Goal: Task Accomplishment & Management: Complete application form

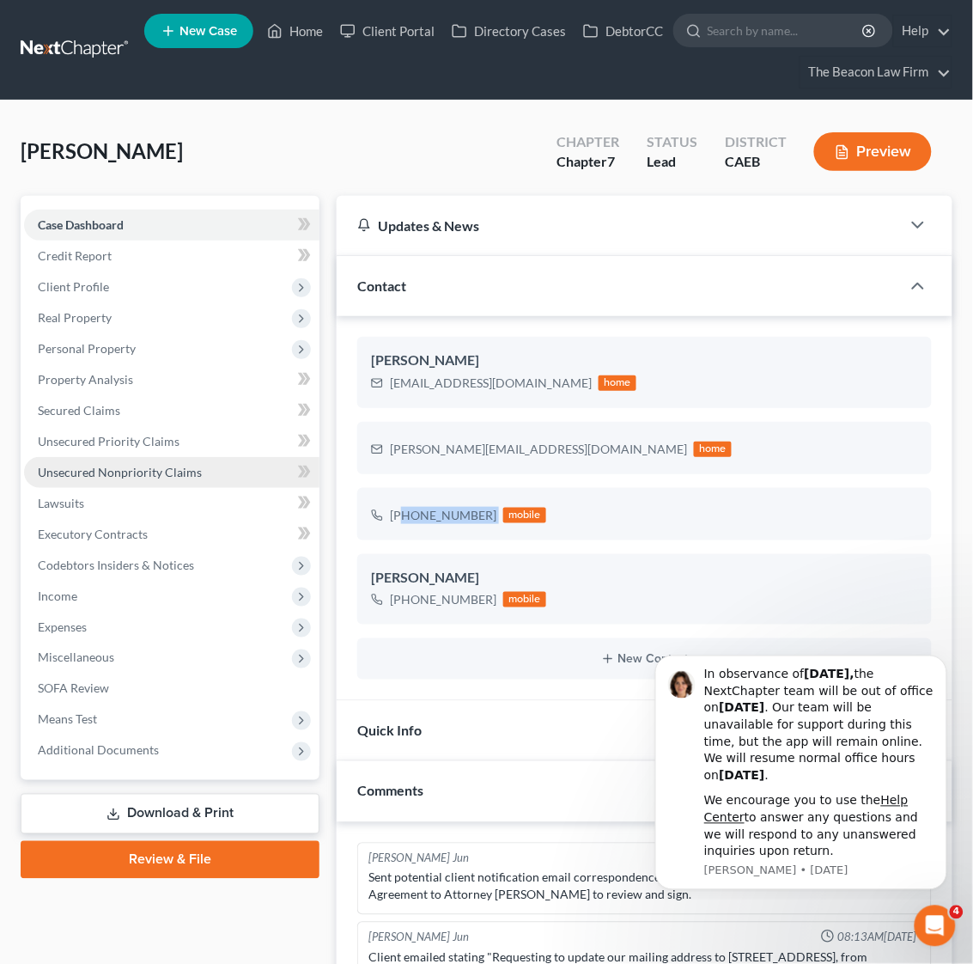
scroll to position [547, 0]
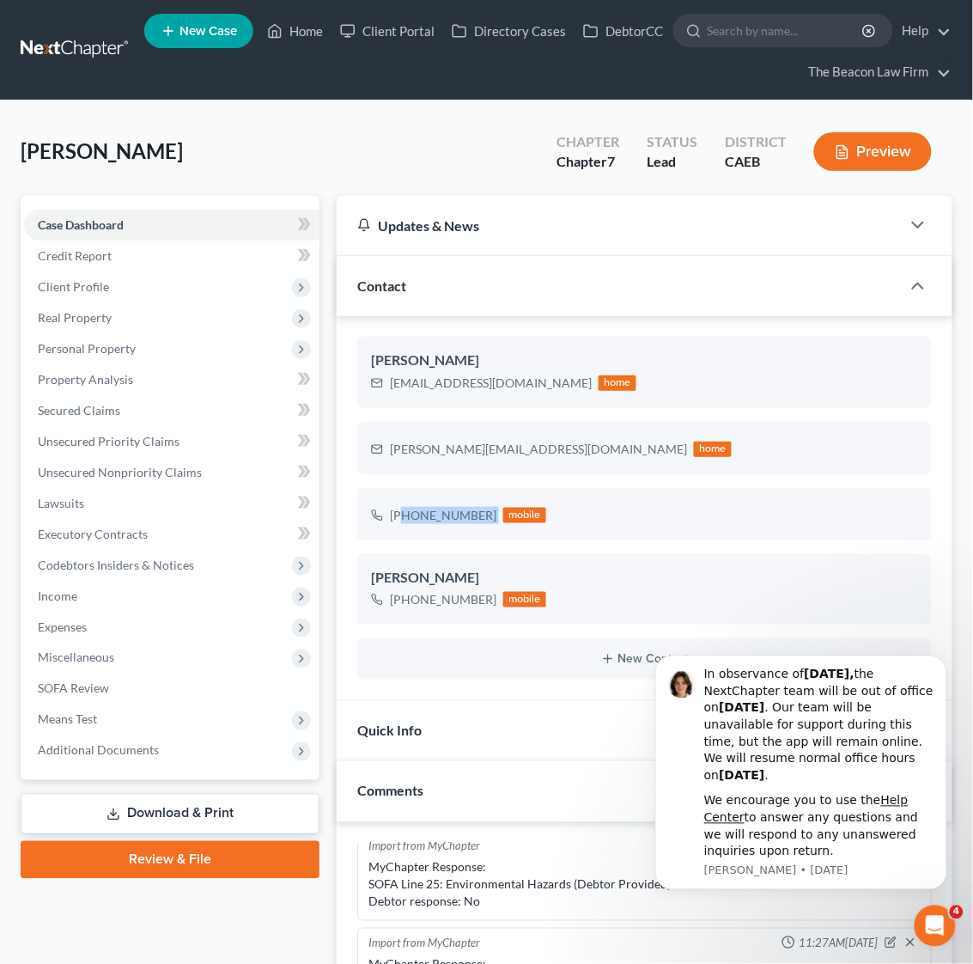
click at [75, 51] on link at bounding box center [76, 49] width 110 height 31
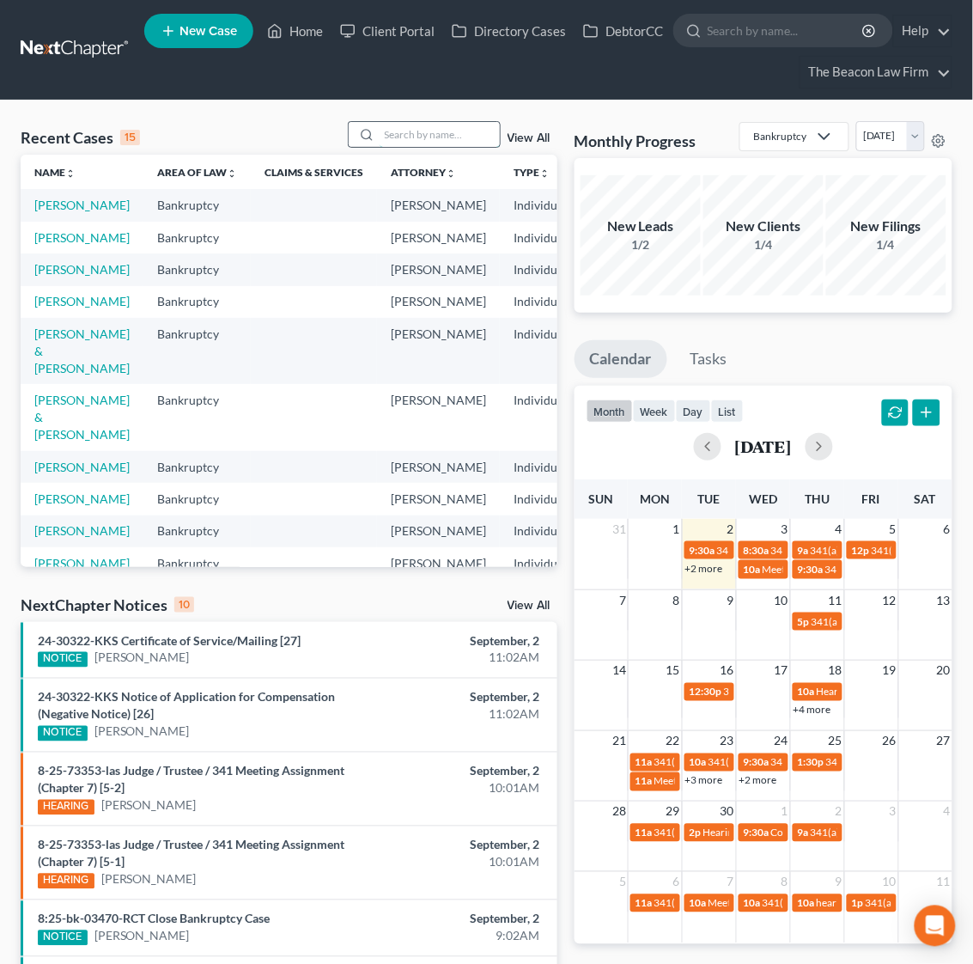
click at [411, 137] on input "search" at bounding box center [440, 134] width 120 height 25
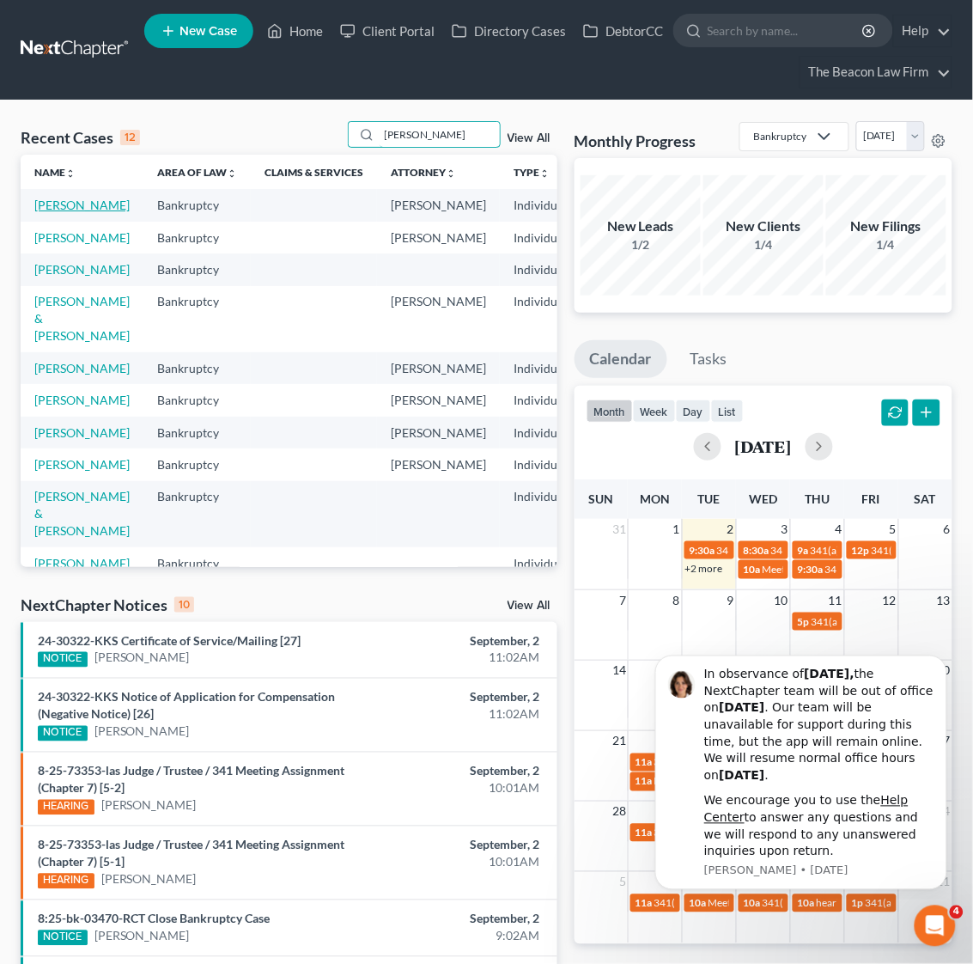
type input "[PERSON_NAME]"
click at [74, 204] on link "[PERSON_NAME]" at bounding box center [81, 205] width 95 height 15
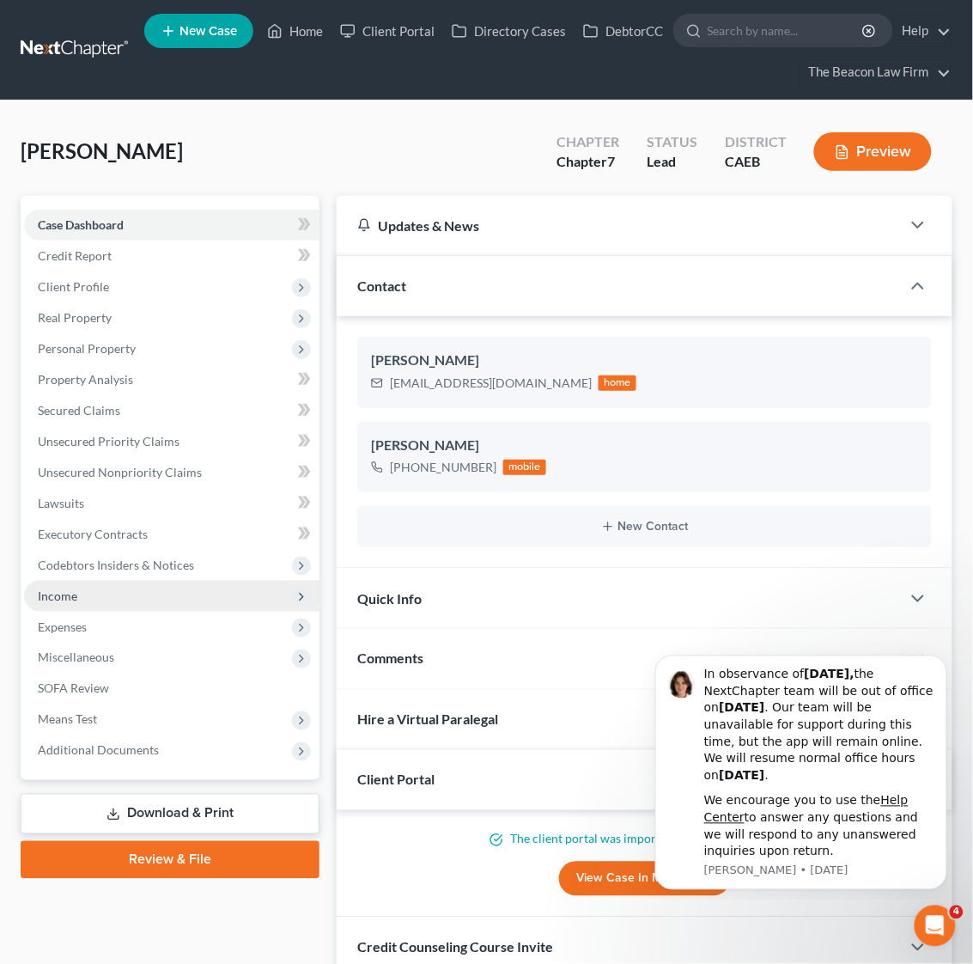
click at [75, 588] on span "Income" at bounding box center [58, 595] width 40 height 15
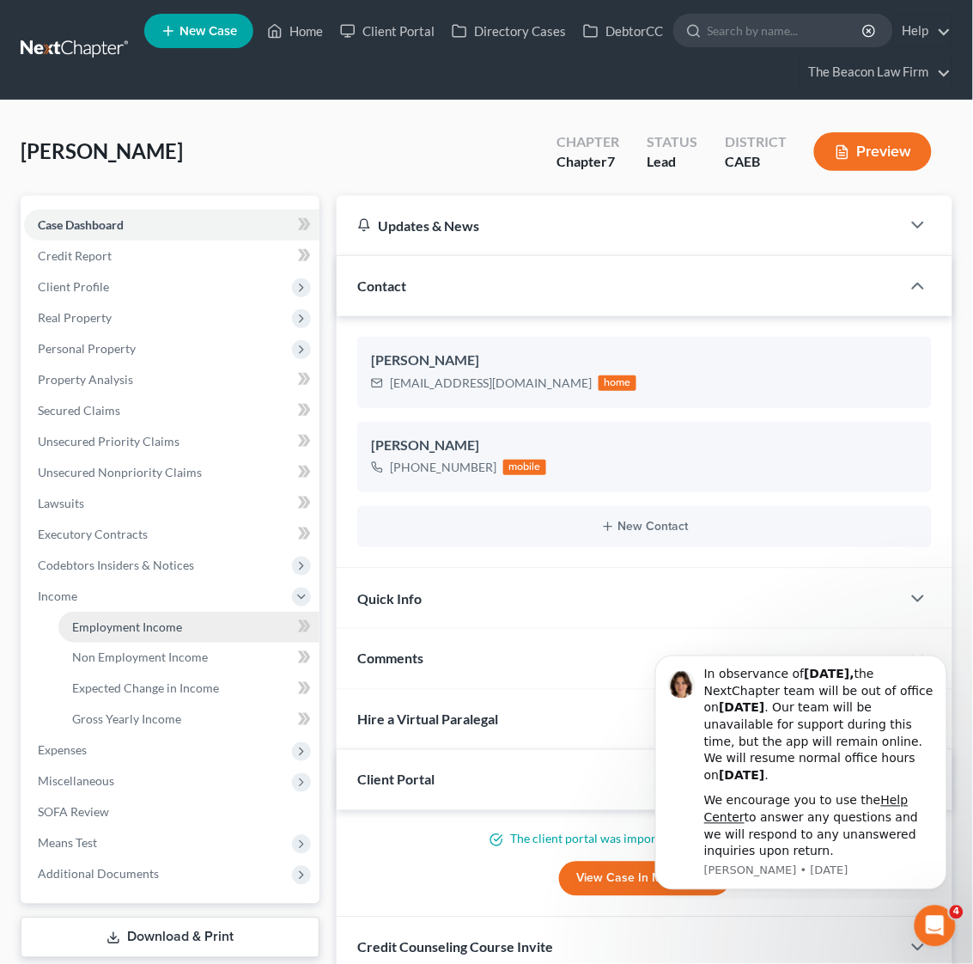
click at [108, 619] on span "Employment Income" at bounding box center [127, 626] width 110 height 15
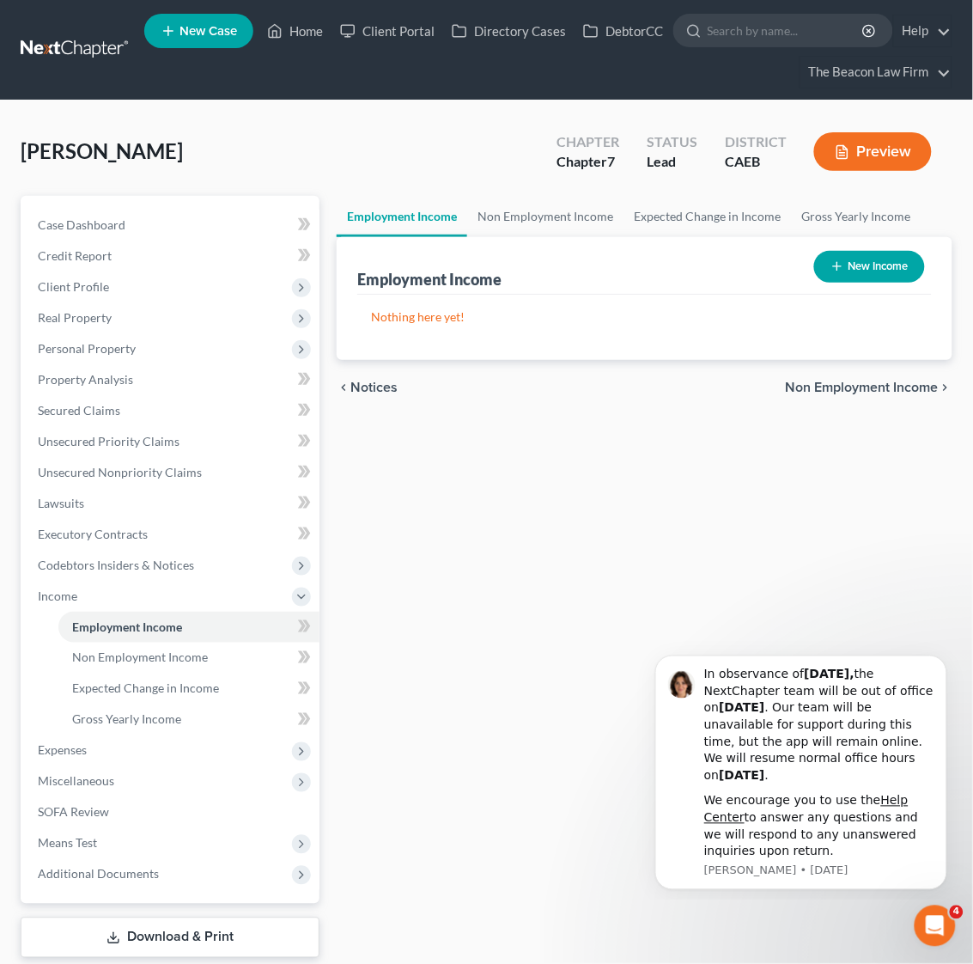
click at [860, 267] on button "New Income" at bounding box center [869, 267] width 111 height 32
select select "0"
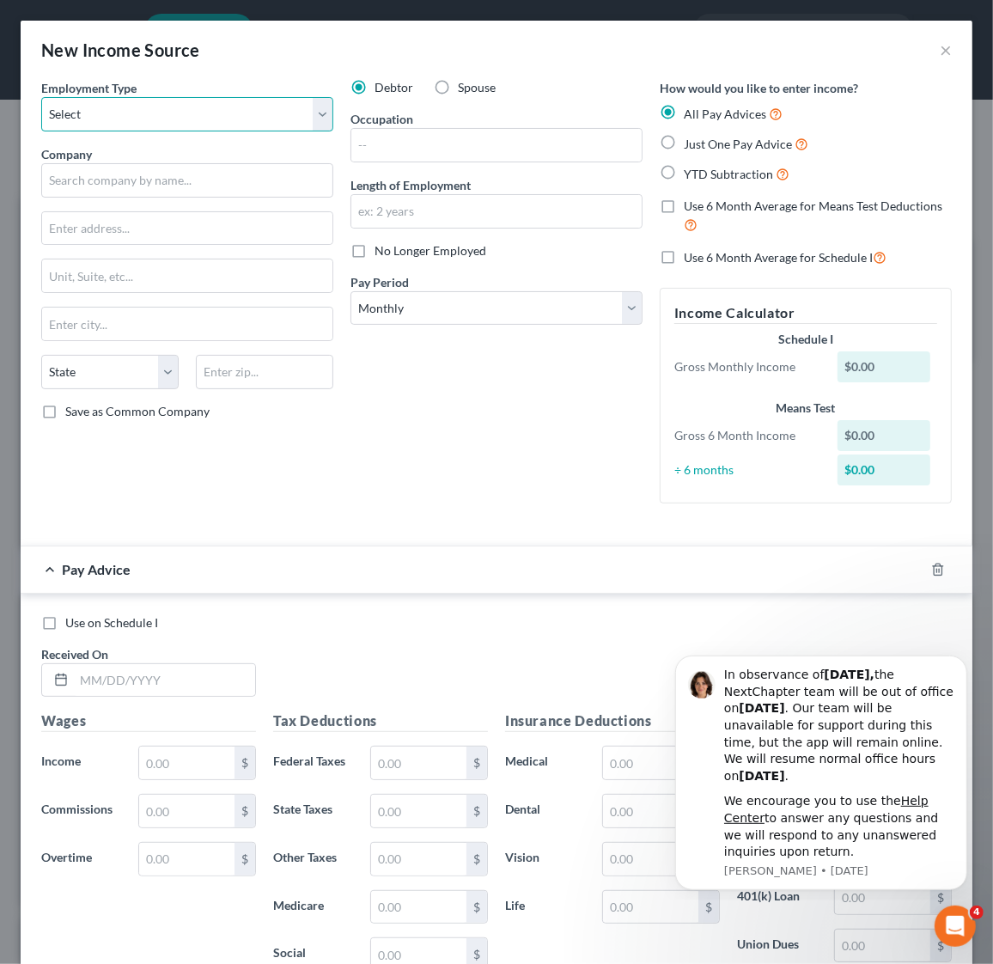
click at [156, 120] on select "Select Full or Part Time Employment Self Employment" at bounding box center [187, 114] width 292 height 34
select select "0"
click at [41, 97] on select "Select Full or Part Time Employment Self Employment" at bounding box center [187, 114] width 292 height 34
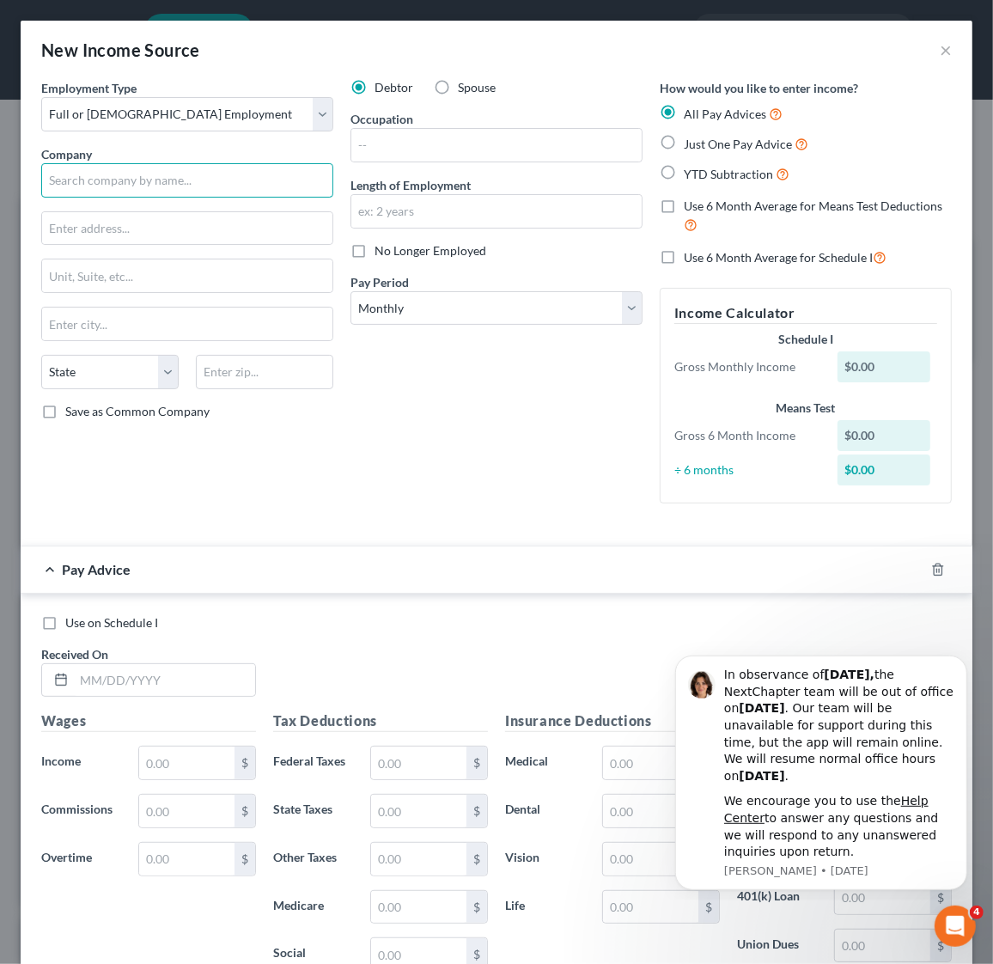
click at [122, 193] on input "text" at bounding box center [187, 180] width 292 height 34
type input "Sutter Bay Medical Foundation"
type input "2001 Powell Street, 10th floor"
type input "94606"
type input "Oakland"
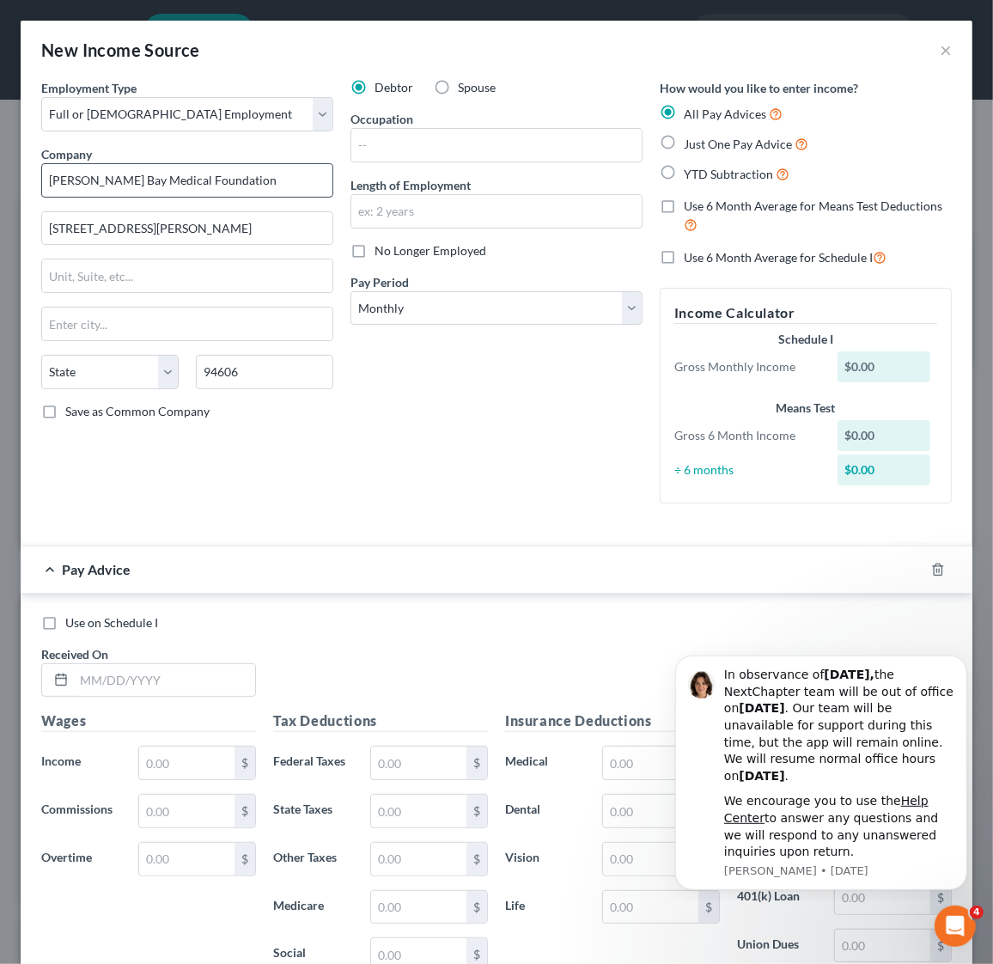
select select "4"
click at [487, 429] on div "Debtor Spouse Occupation Length of Employment No Longer Employed Pay Period * S…" at bounding box center [496, 298] width 309 height 438
click at [454, 150] on input "text" at bounding box center [496, 145] width 290 height 33
click at [414, 392] on div "Debtor Spouse Occupation Length of Employment No Longer Employed Pay Period * S…" at bounding box center [496, 298] width 309 height 438
click at [526, 301] on select "Select Monthly Twice Monthly Every Other Week Weekly" at bounding box center [496, 308] width 292 height 34
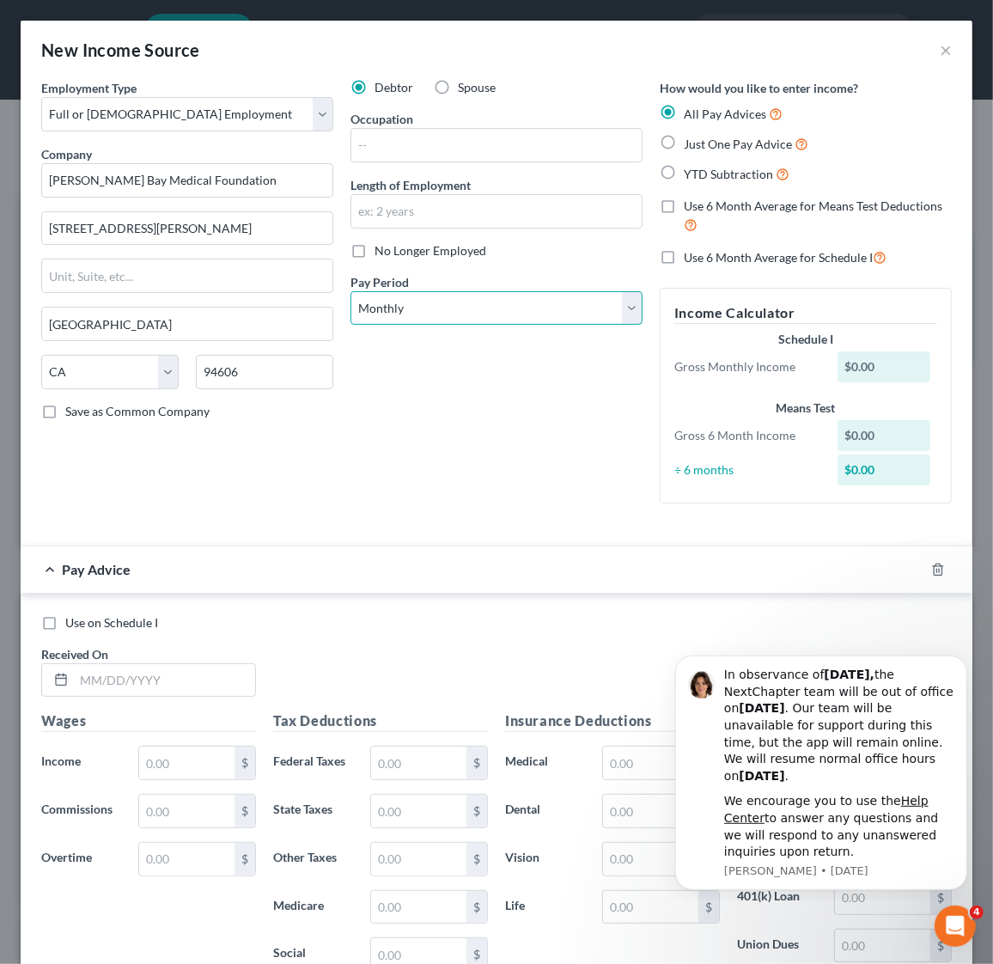
select select "2"
click at [350, 291] on select "Select Monthly Twice Monthly Every Other Week Weekly" at bounding box center [496, 308] width 292 height 34
click at [499, 430] on div "Debtor Spouse Occupation Length of Employment No Longer Employed Pay Period * S…" at bounding box center [496, 298] width 309 height 438
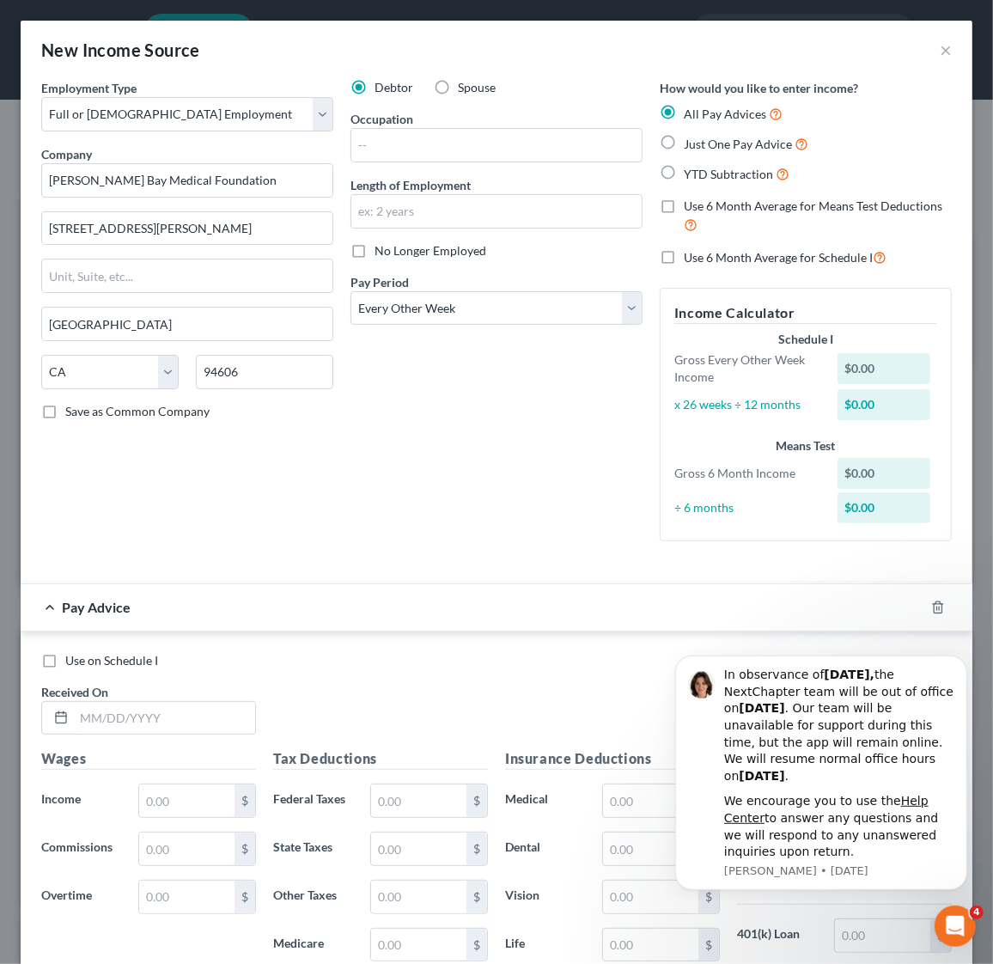
click at [684, 145] on label "Just One Pay Advice" at bounding box center [746, 144] width 125 height 20
click at [690, 145] on input "Just One Pay Advice" at bounding box center [695, 139] width 11 height 11
radio input "true"
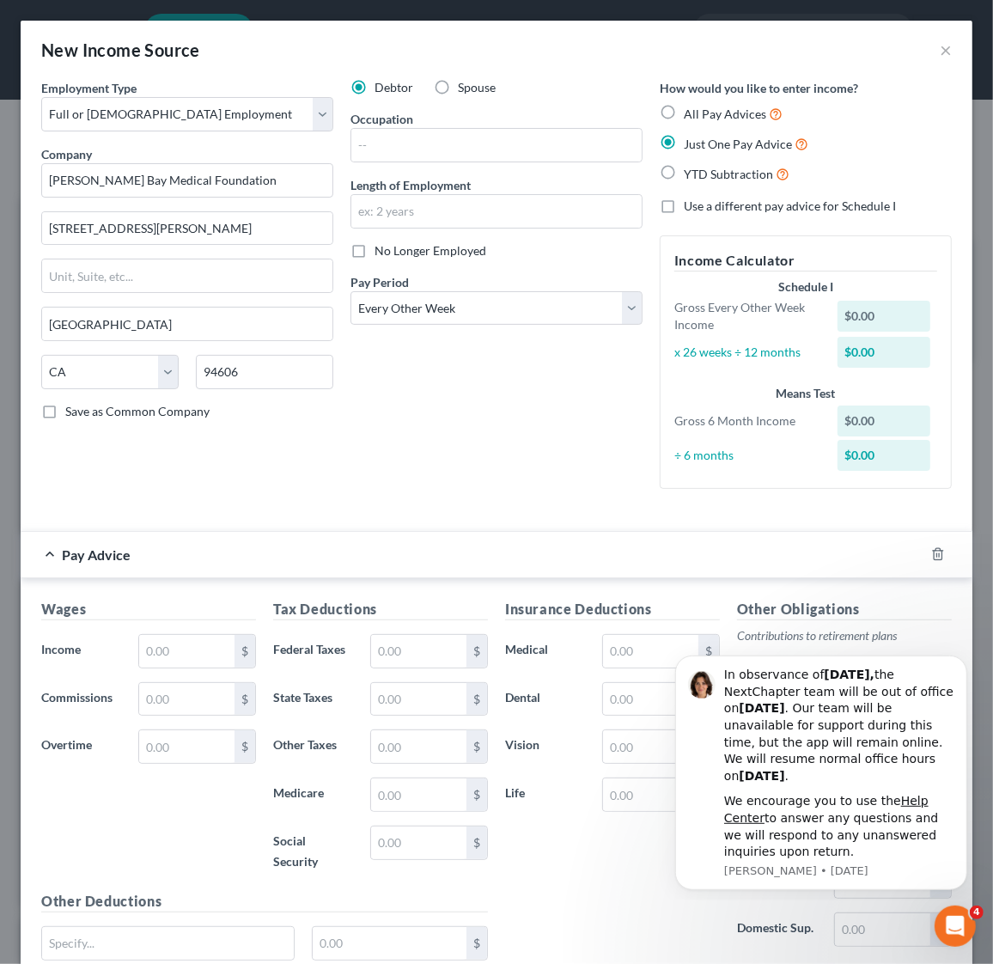
scroll to position [128, 0]
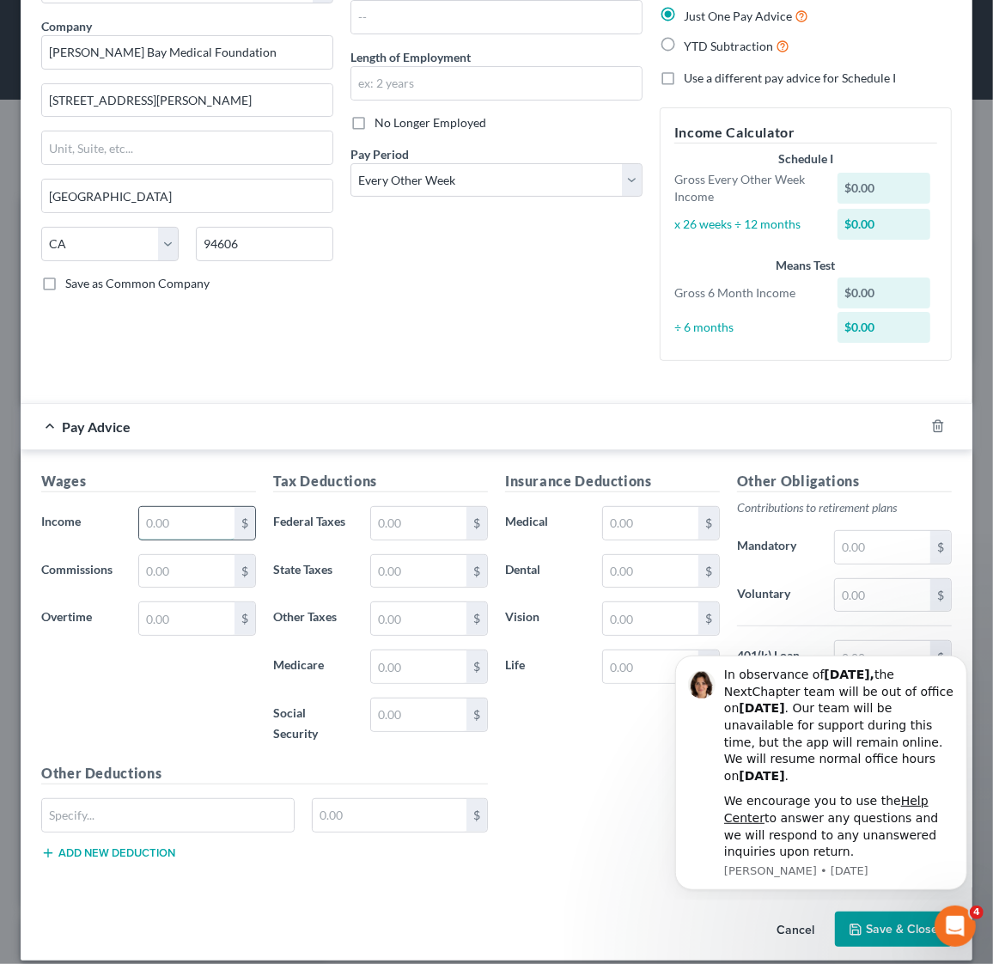
click at [200, 528] on input "text" at bounding box center [187, 523] width 96 height 33
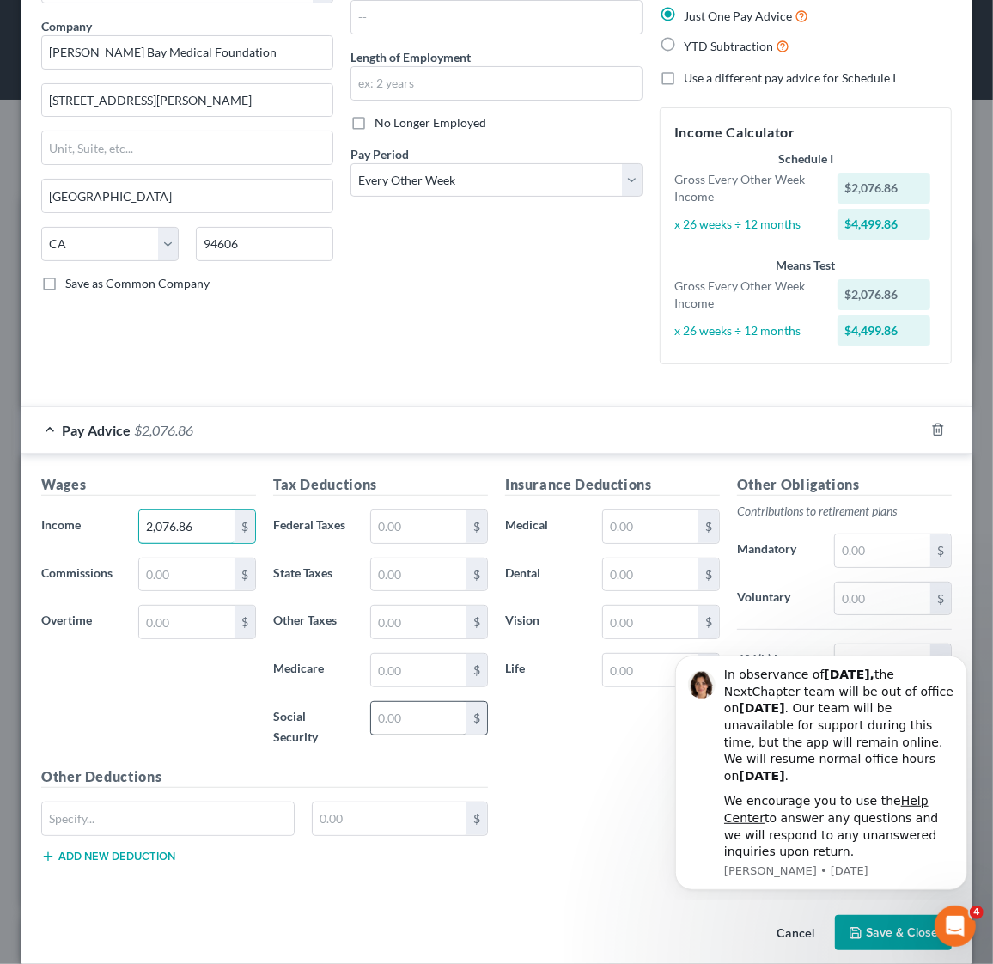
type input "2,076.86"
click at [409, 726] on input "text" at bounding box center [419, 718] width 96 height 33
type input "127.91"
click at [415, 669] on input "text" at bounding box center [419, 670] width 96 height 33
type input "29.91"
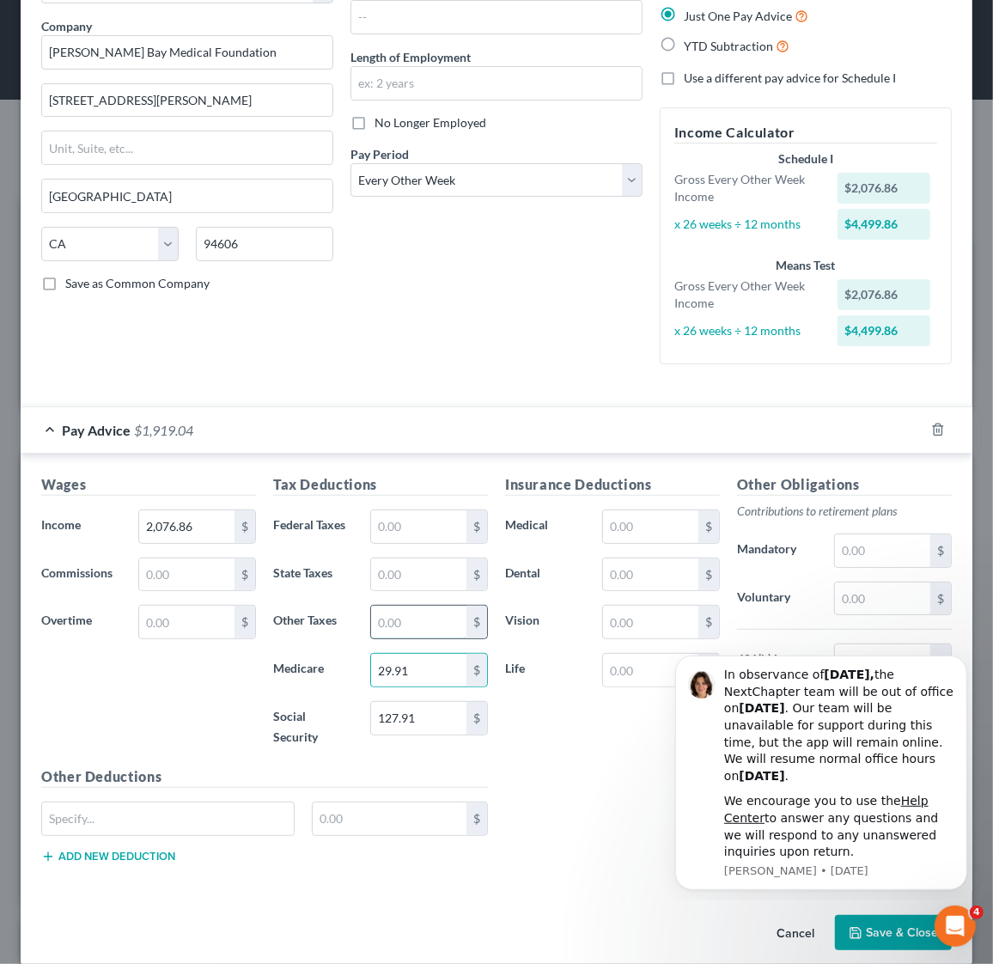
click at [387, 623] on input "text" at bounding box center [419, 621] width 96 height 33
type input "24.75"
click at [508, 338] on div "Debtor Spouse Occupation Length of Employment No Longer Employed Pay Period * S…" at bounding box center [496, 164] width 309 height 427
click at [599, 759] on div "Insurance Deductions Medical $ Dental $ Vision $ Life $" at bounding box center [612, 655] width 232 height 362
click at [958, 662] on icon "Dismiss notification" at bounding box center [961, 659] width 9 height 9
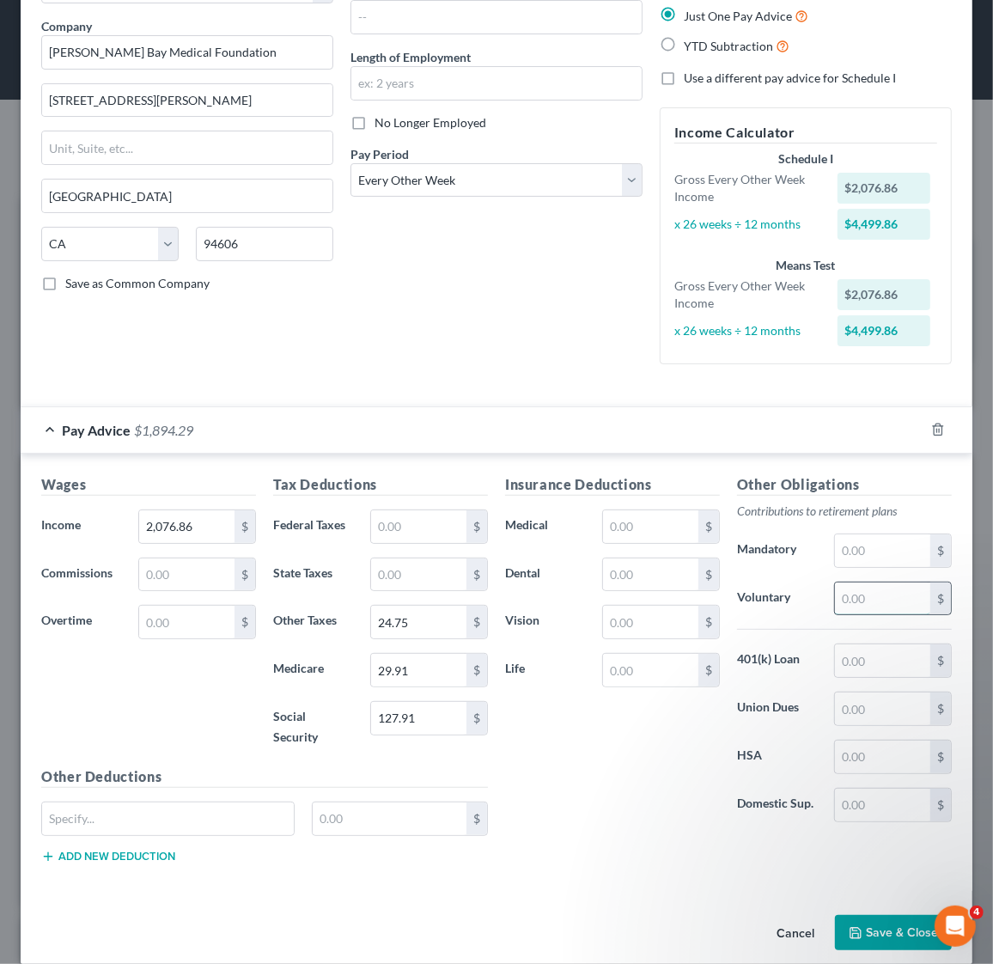
click at [855, 593] on input "text" at bounding box center [883, 598] width 96 height 33
type input "41.54"
click at [638, 572] on input "text" at bounding box center [651, 574] width 96 height 33
type input "13.82"
click at [636, 787] on div "Insurance Deductions Medical $ Dental 13.82 $ Vision $ Life $" at bounding box center [612, 655] width 232 height 362
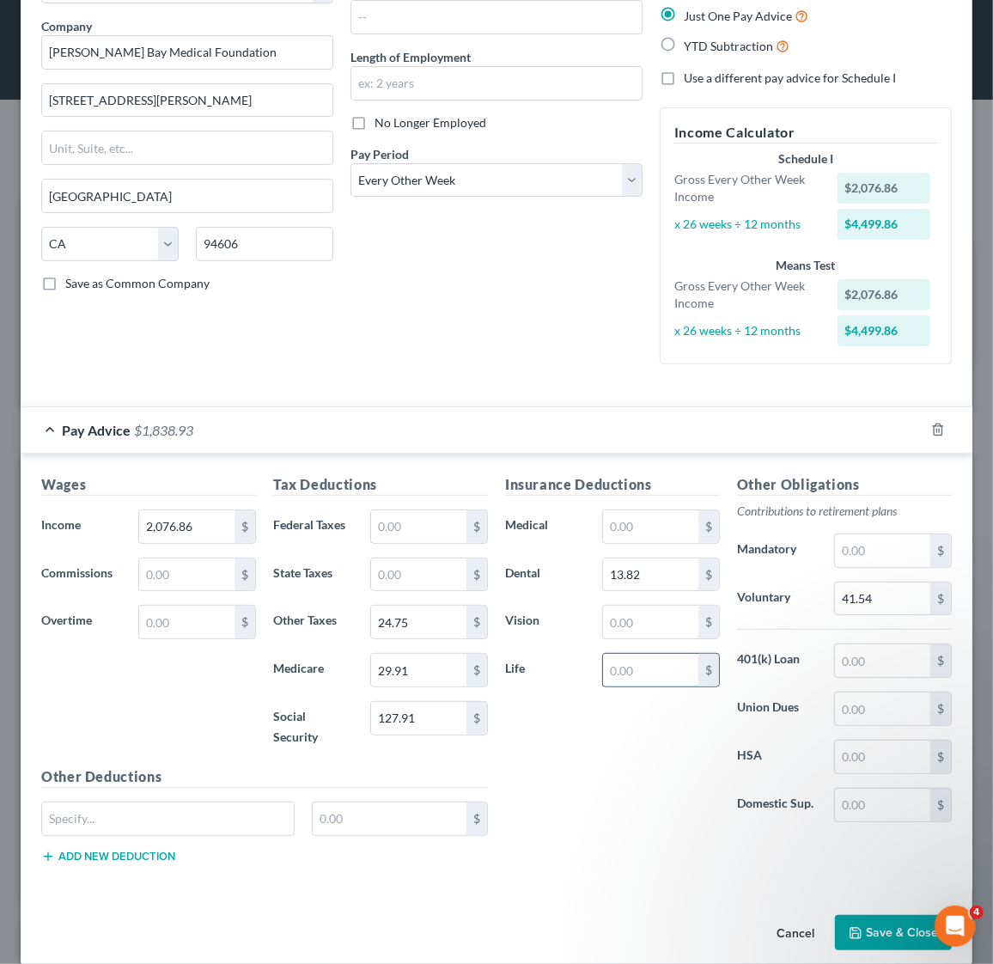
click at [625, 670] on input "text" at bounding box center [651, 670] width 96 height 33
type input "16.92"
click at [857, 929] on button "Save & Close" at bounding box center [893, 933] width 117 height 36
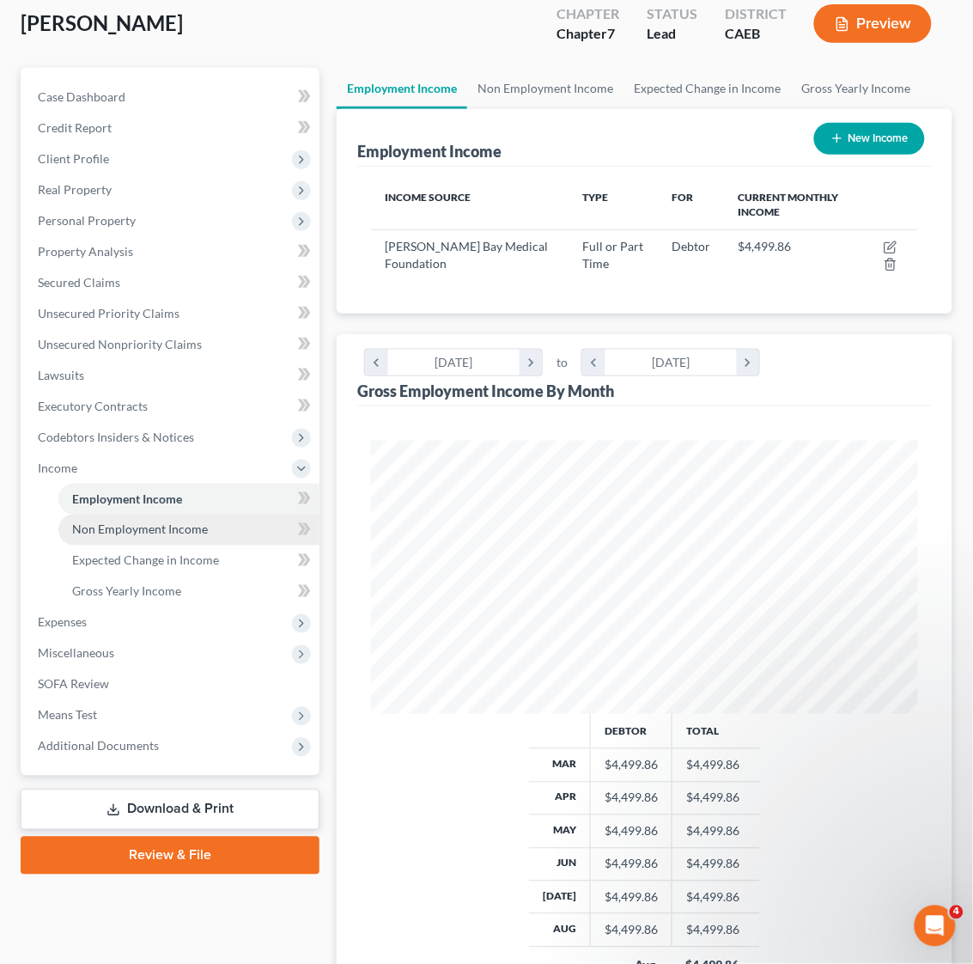
click at [147, 514] on link "Non Employment Income" at bounding box center [188, 529] width 261 height 31
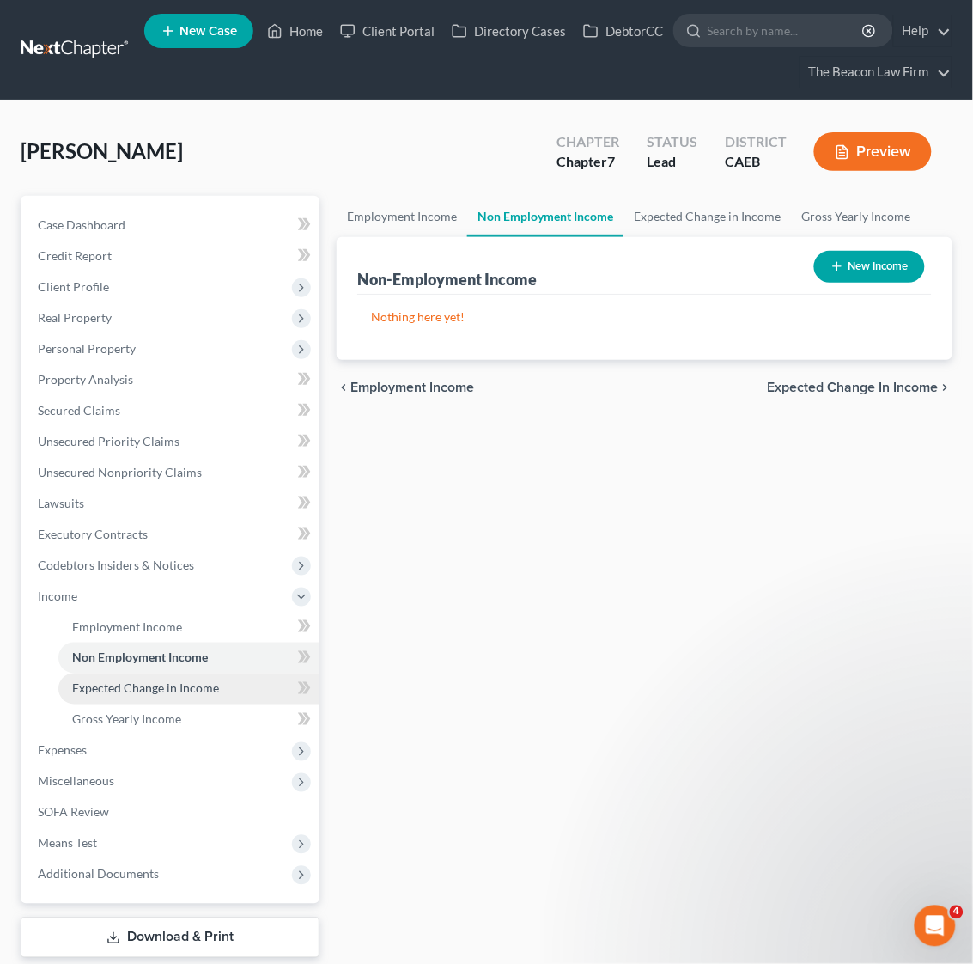
click at [192, 690] on span "Expected Change in Income" at bounding box center [145, 688] width 147 height 15
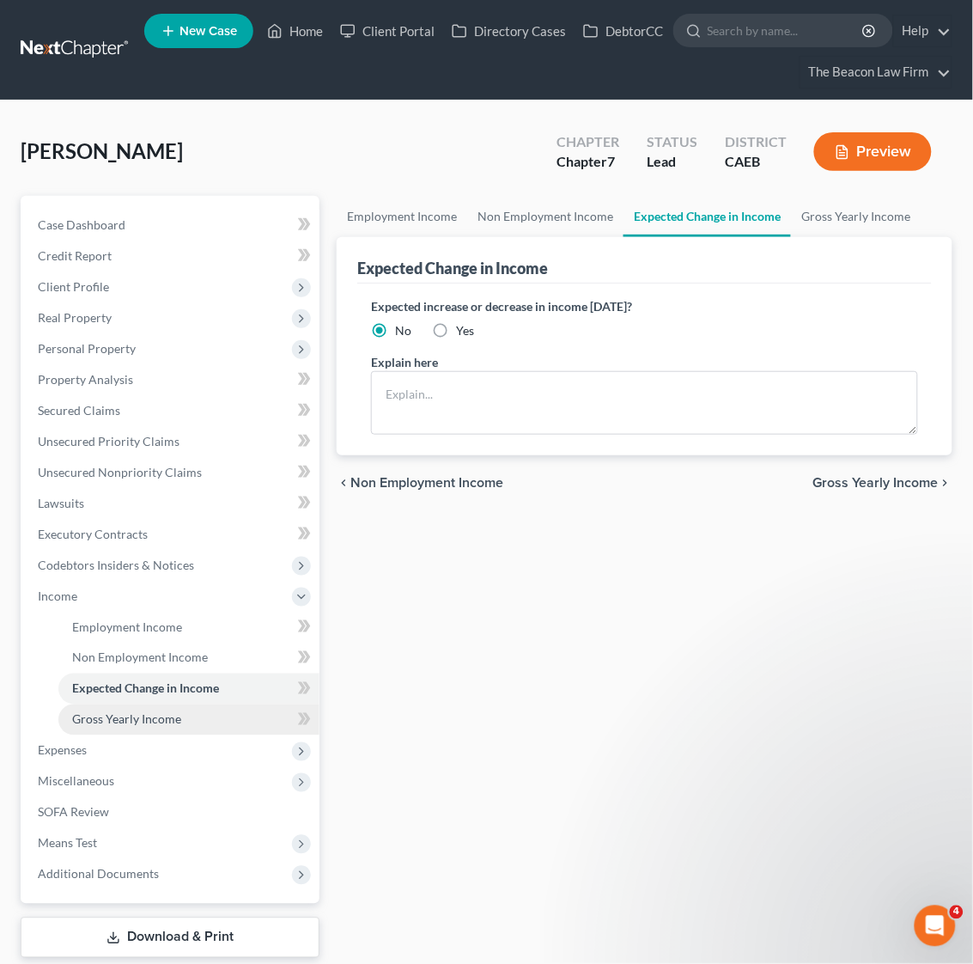
click at [164, 715] on span "Gross Yearly Income" at bounding box center [126, 719] width 109 height 15
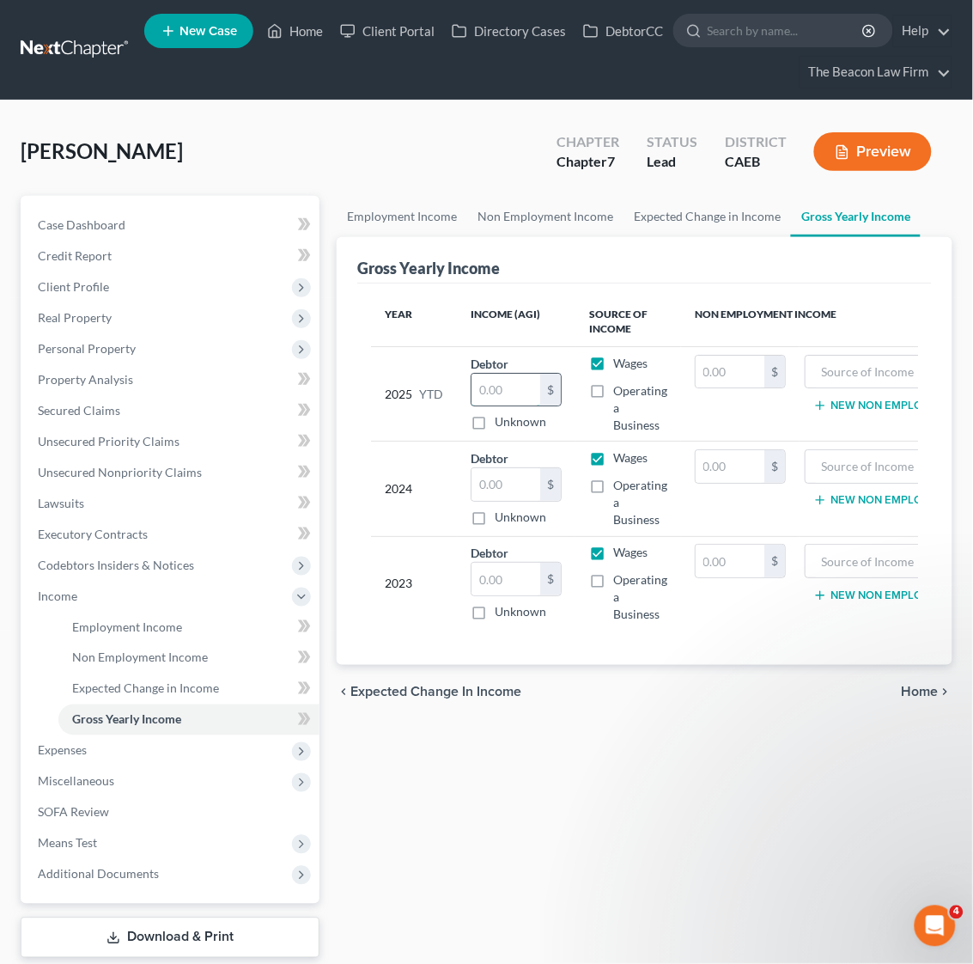
drag, startPoint x: 506, startPoint y: 392, endPoint x: 492, endPoint y: 391, distance: 13.8
click at [492, 391] on input "text" at bounding box center [505, 390] width 69 height 33
type input "52,121.17"
click at [702, 881] on div "Employment Income Non Employment Income Expected Change in Income Gross Yearly …" at bounding box center [644, 599] width 633 height 806
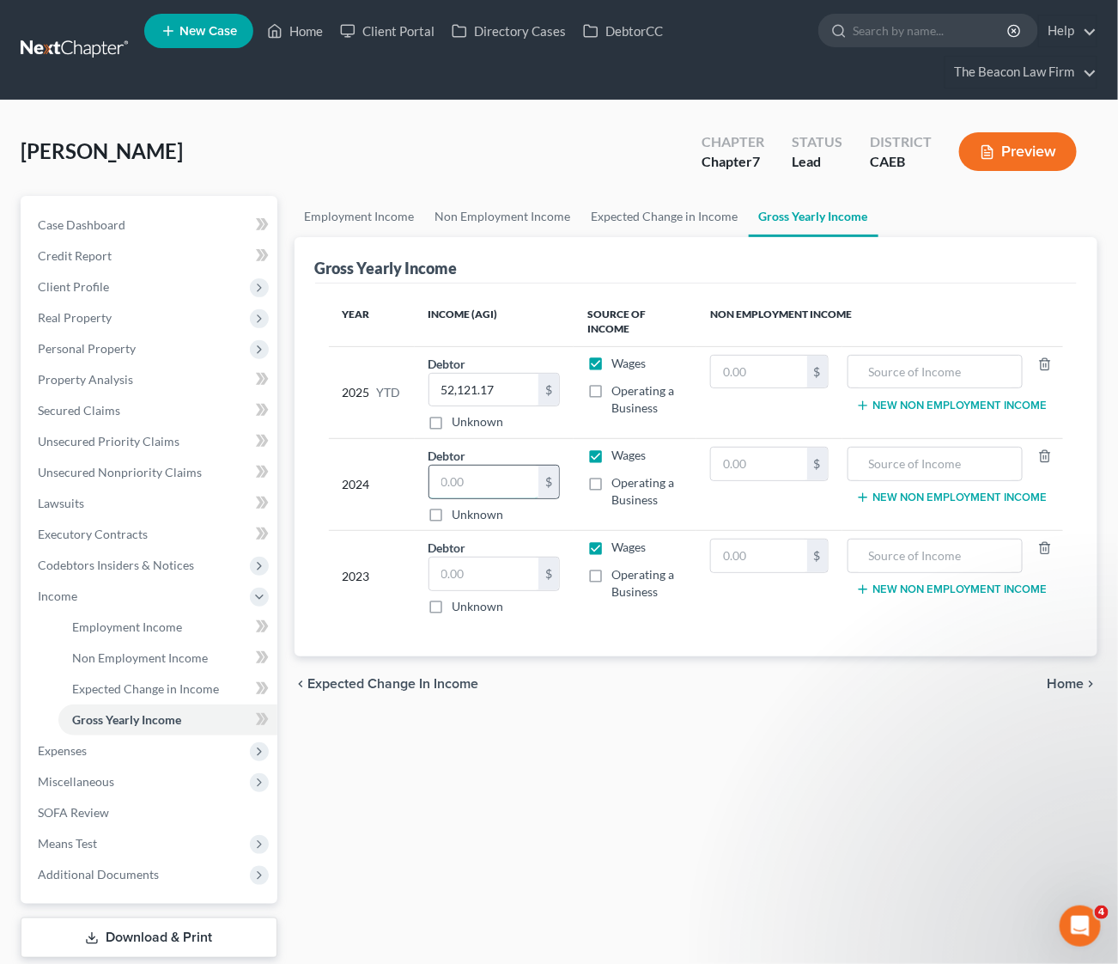
click at [474, 481] on input "text" at bounding box center [483, 481] width 109 height 33
type input "101,455"
drag, startPoint x: 600, startPoint y: 653, endPoint x: 609, endPoint y: 656, distance: 9.2
click at [604, 655] on div "Year Income (AGI) Source of Income Non Employment Income 2025 YTD Debtor 52,121…" at bounding box center [696, 470] width 763 height 374
click at [602, 763] on div "Employment Income Non Employment Income Expected Change in Income Gross Yearly …" at bounding box center [696, 599] width 821 height 806
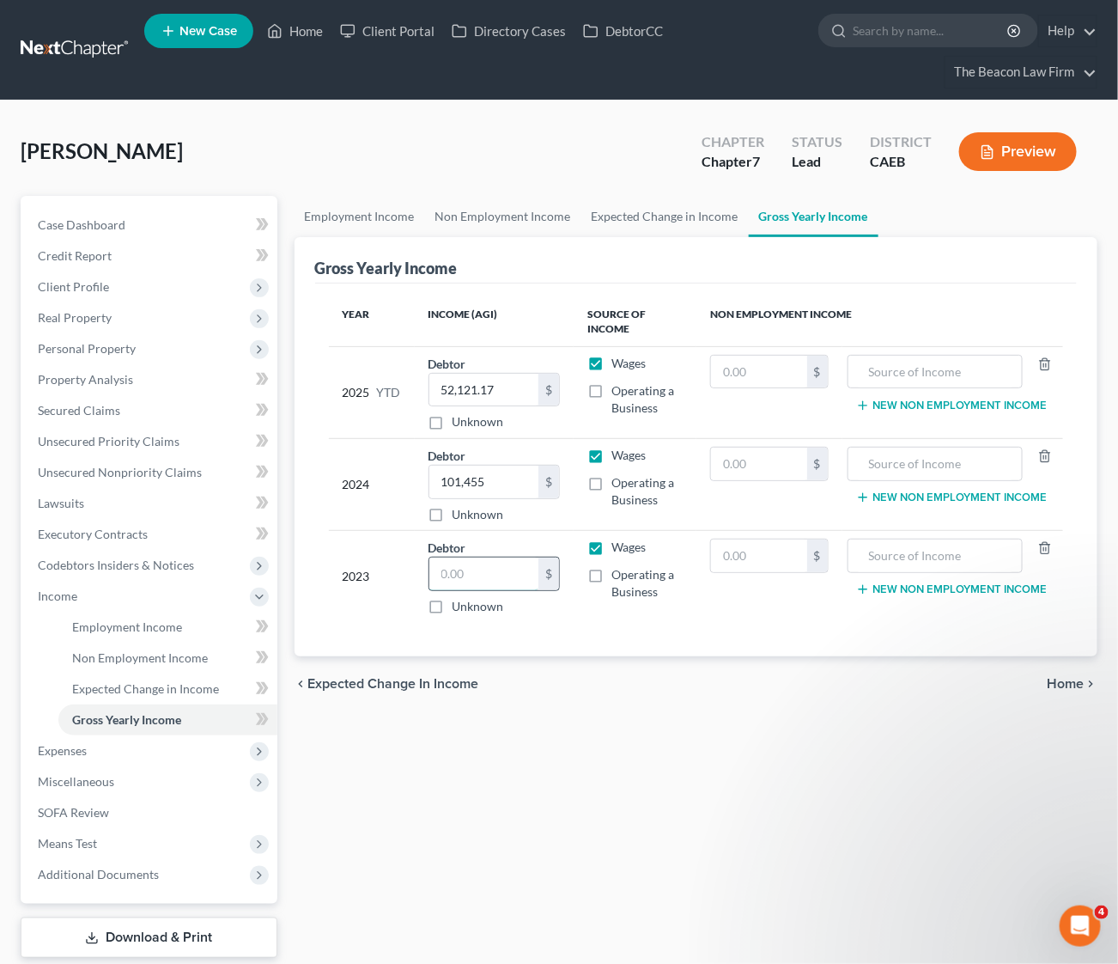
click at [477, 579] on input "text" at bounding box center [483, 573] width 109 height 33
type input "91,639"
click at [570, 842] on div "Employment Income Non Employment Income Expected Change in Income Gross Yearly …" at bounding box center [696, 599] width 821 height 806
drag, startPoint x: 54, startPoint y: 759, endPoint x: 67, endPoint y: 757, distance: 13.1
click at [54, 759] on span "Expenses" at bounding box center [150, 750] width 253 height 31
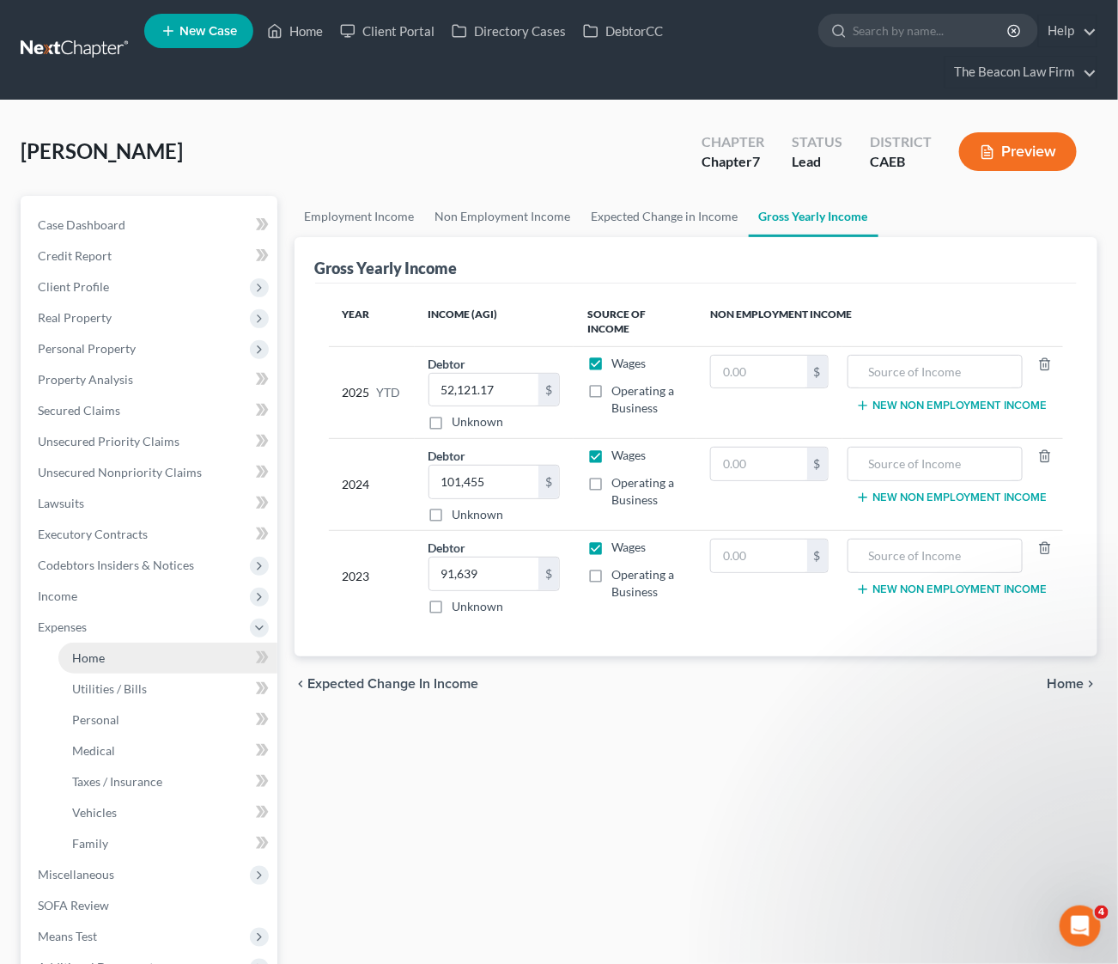
click at [84, 653] on span "Home" at bounding box center [88, 657] width 33 height 15
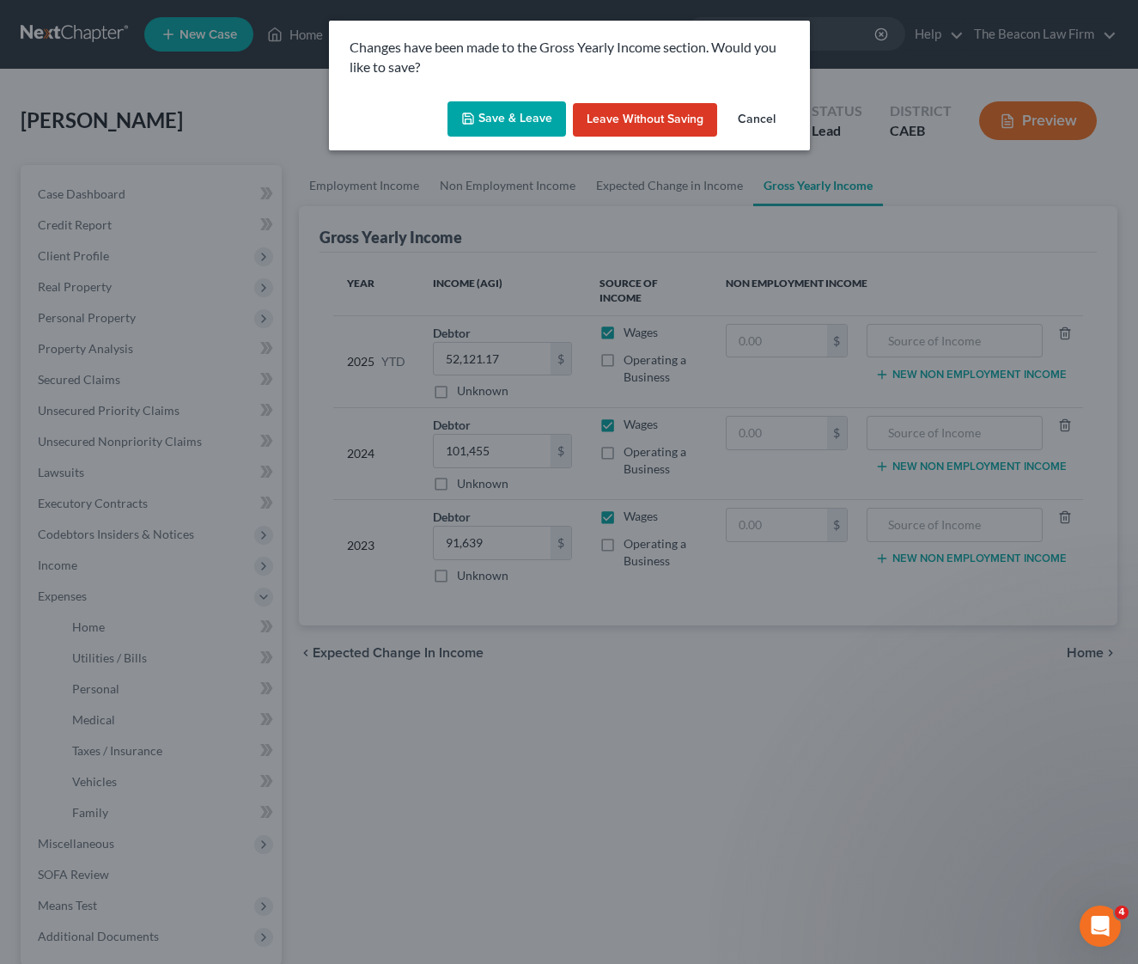
click at [525, 116] on button "Save & Leave" at bounding box center [506, 119] width 119 height 36
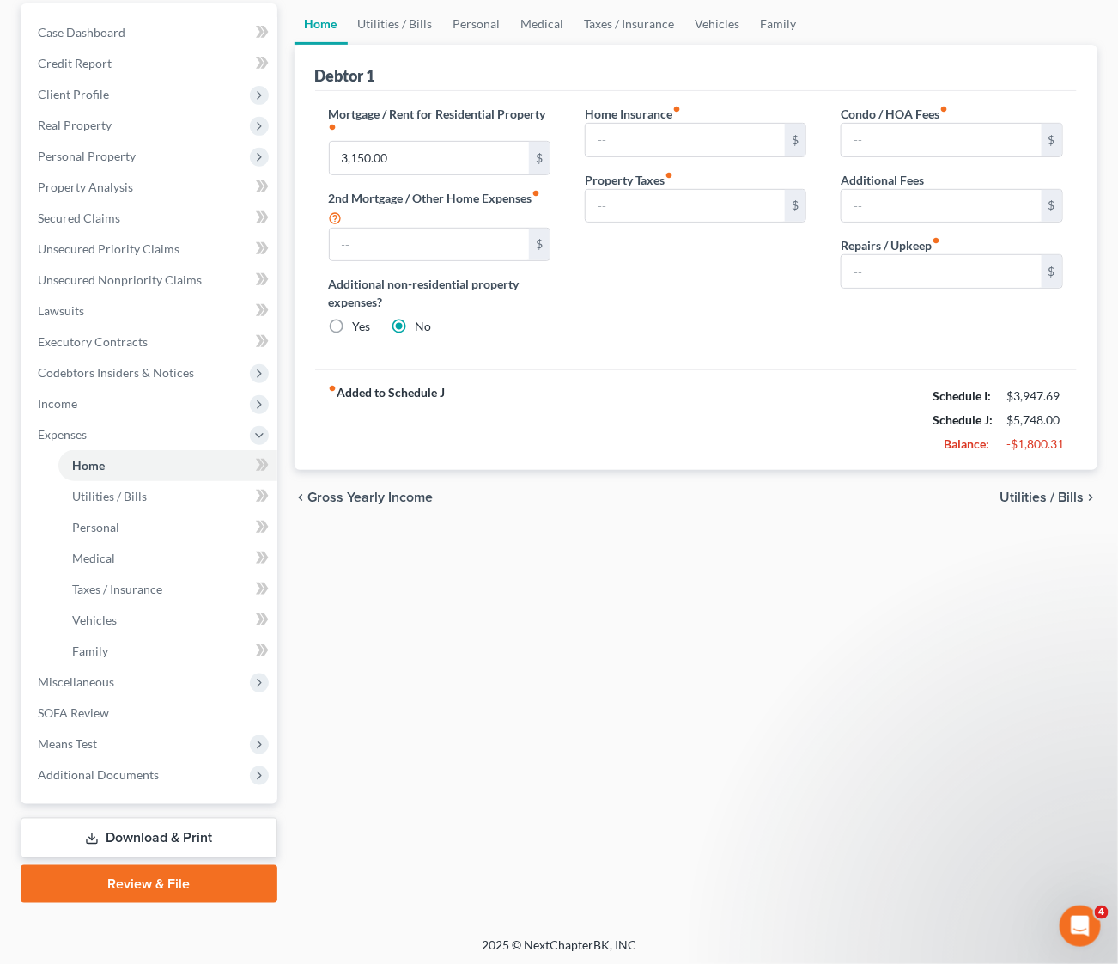
scroll to position [195, 0]
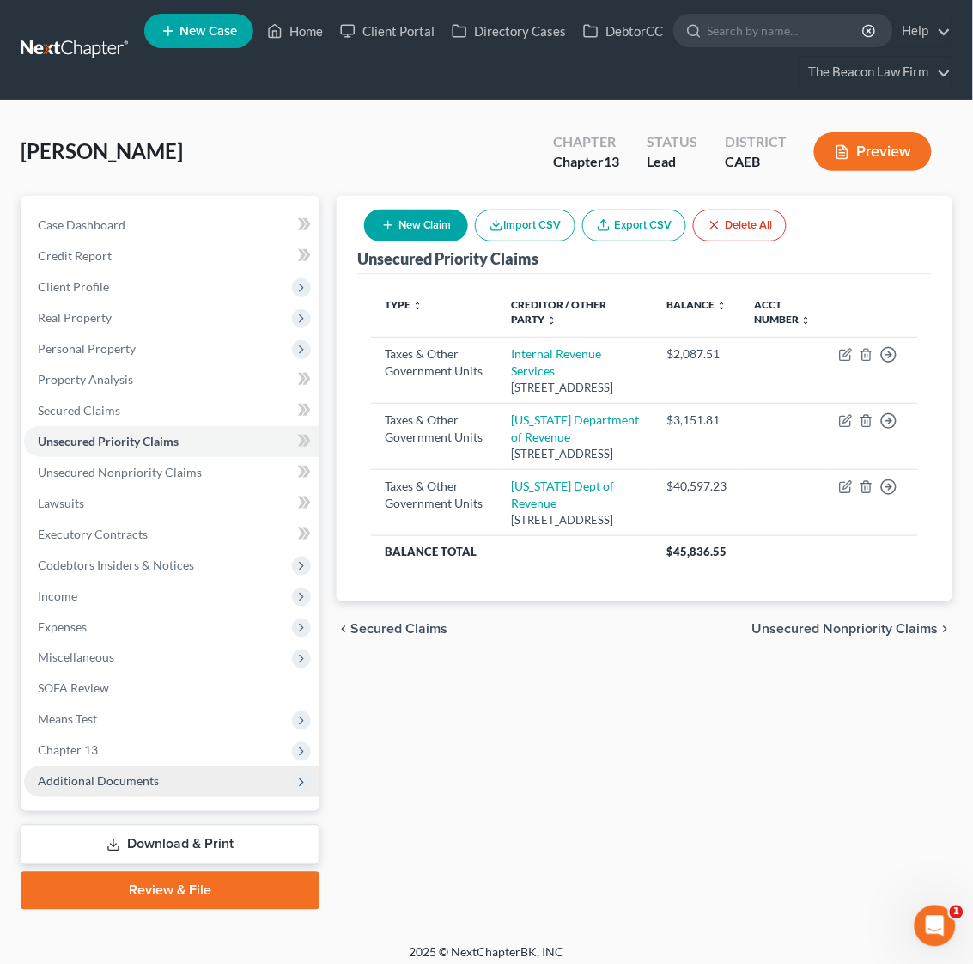
click at [96, 786] on span "Additional Documents" at bounding box center [171, 781] width 295 height 31
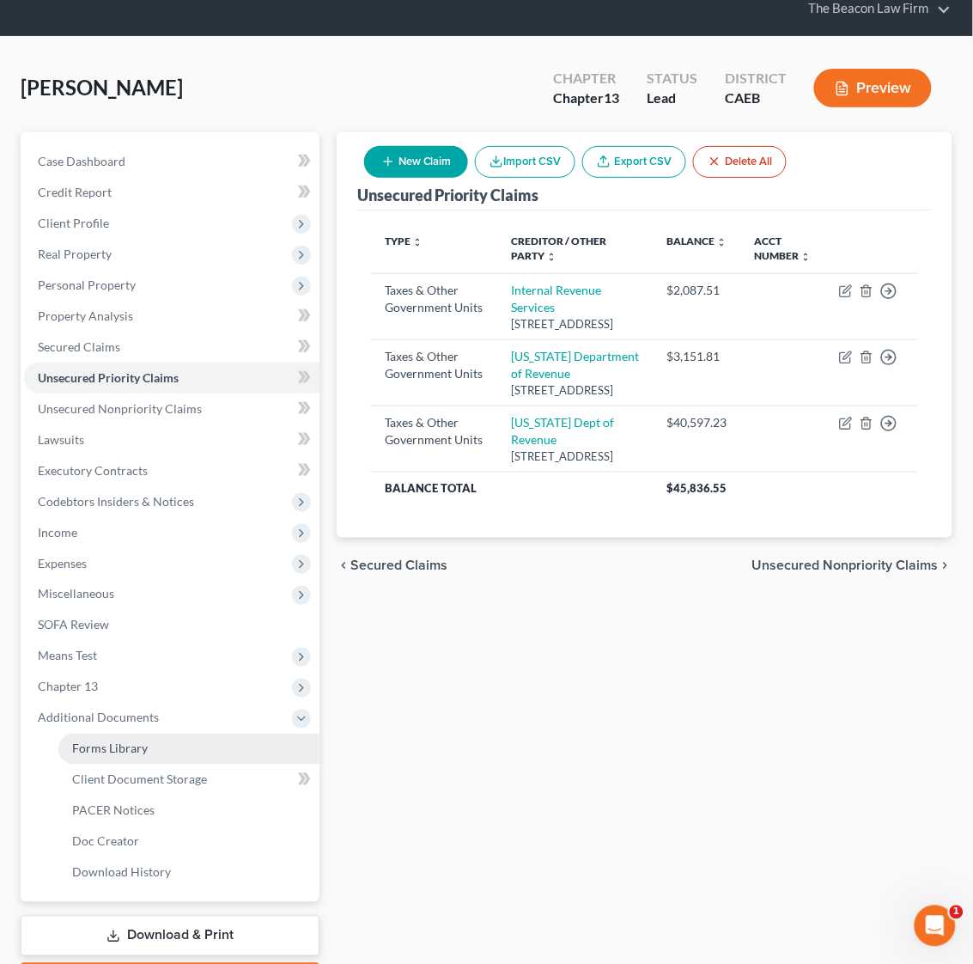
scroll to position [164, 0]
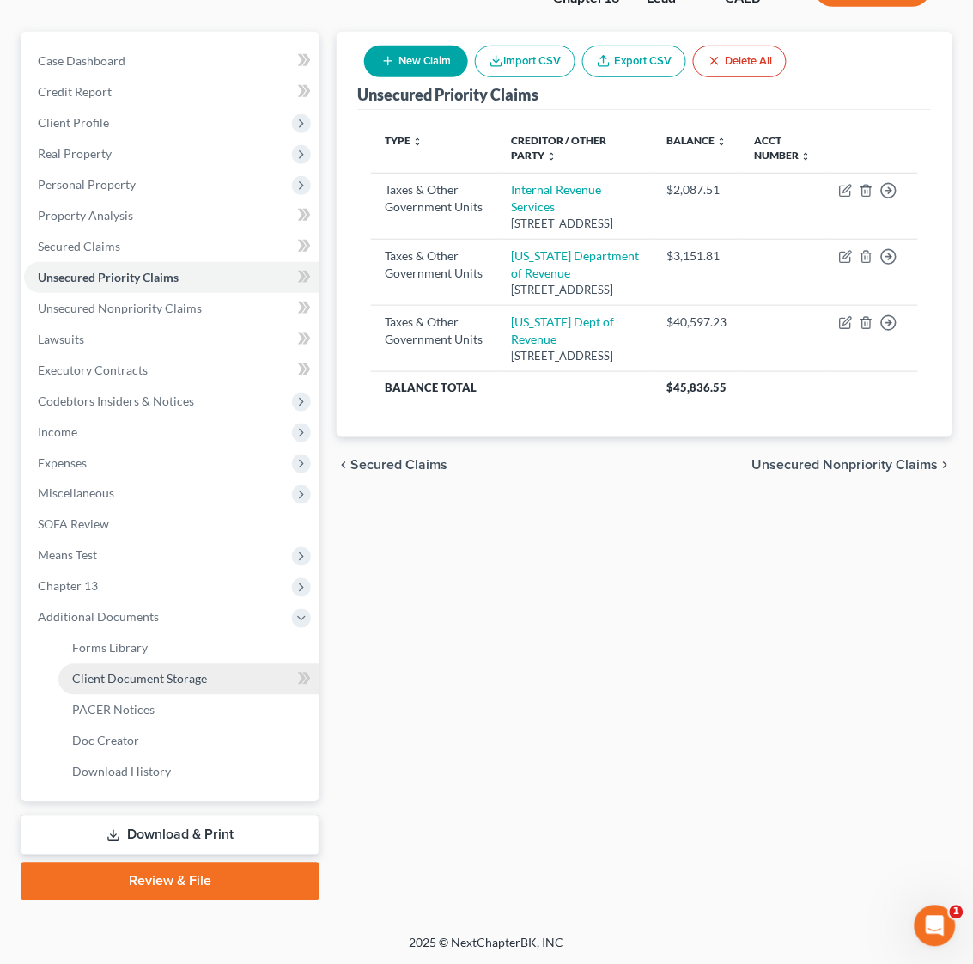
click at [191, 681] on span "Client Document Storage" at bounding box center [139, 679] width 135 height 15
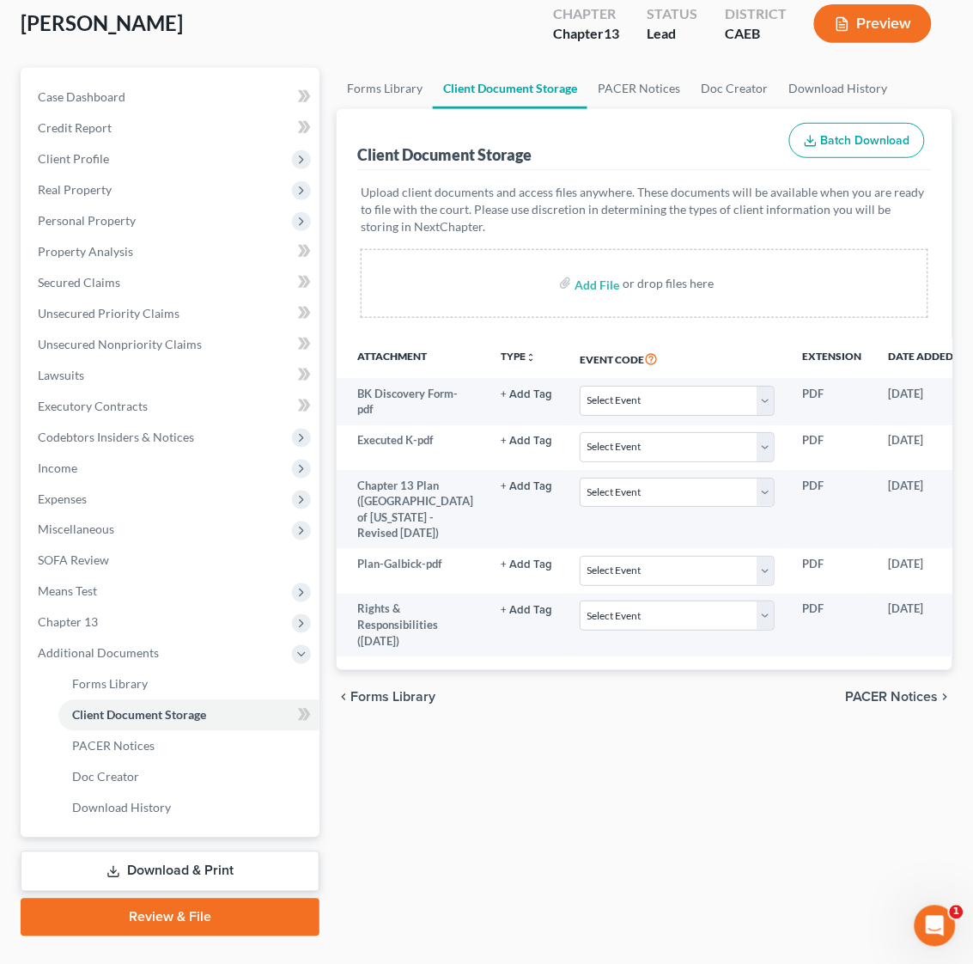
scroll to position [164, 0]
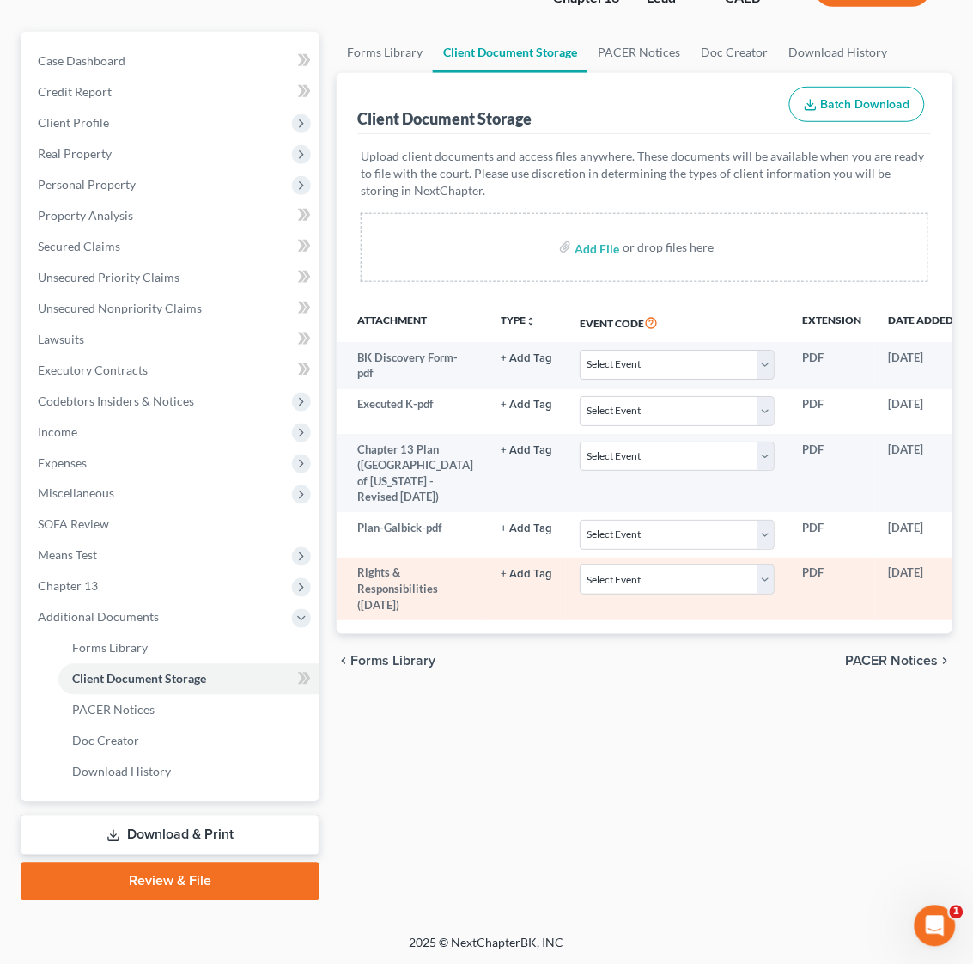
drag, startPoint x: 645, startPoint y: 653, endPoint x: 887, endPoint y: 652, distance: 242.2
click at [889, 620] on tr "Rights & Responsibilities (01/16/2024) + Add Tag Select an option or create one…" at bounding box center [724, 588] width 775 height 63
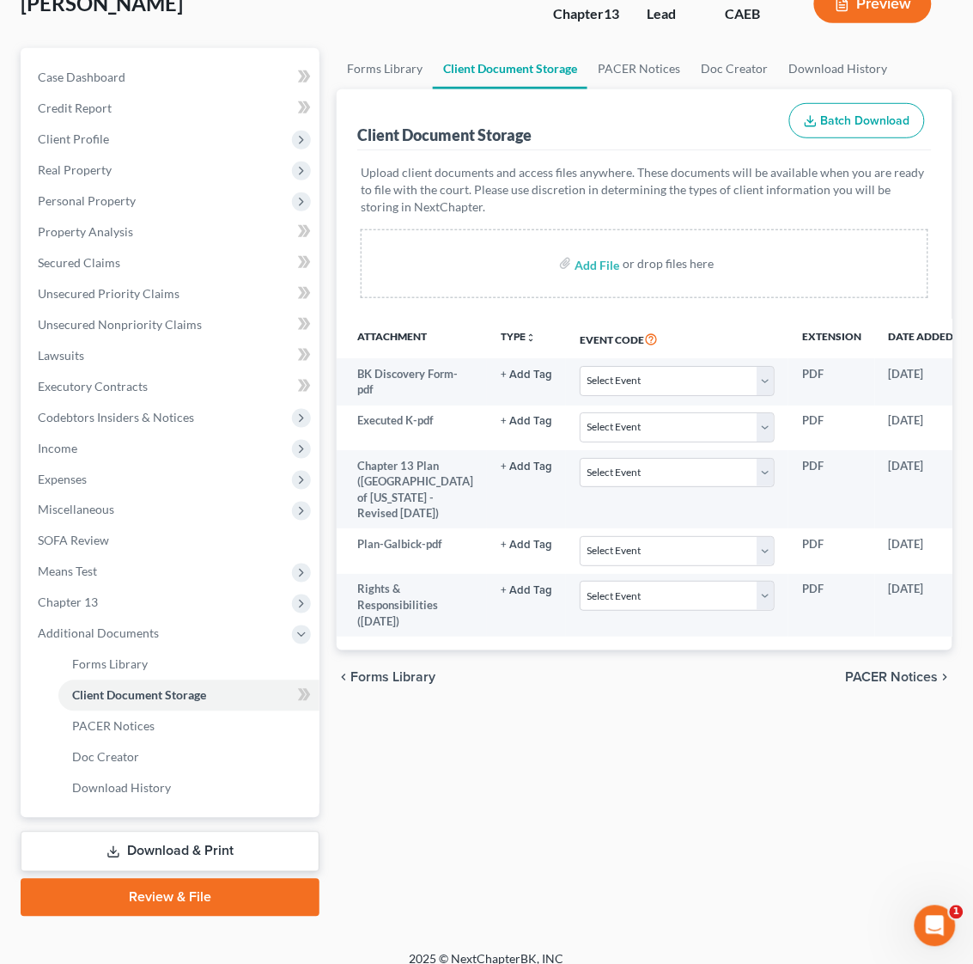
scroll to position [0, 0]
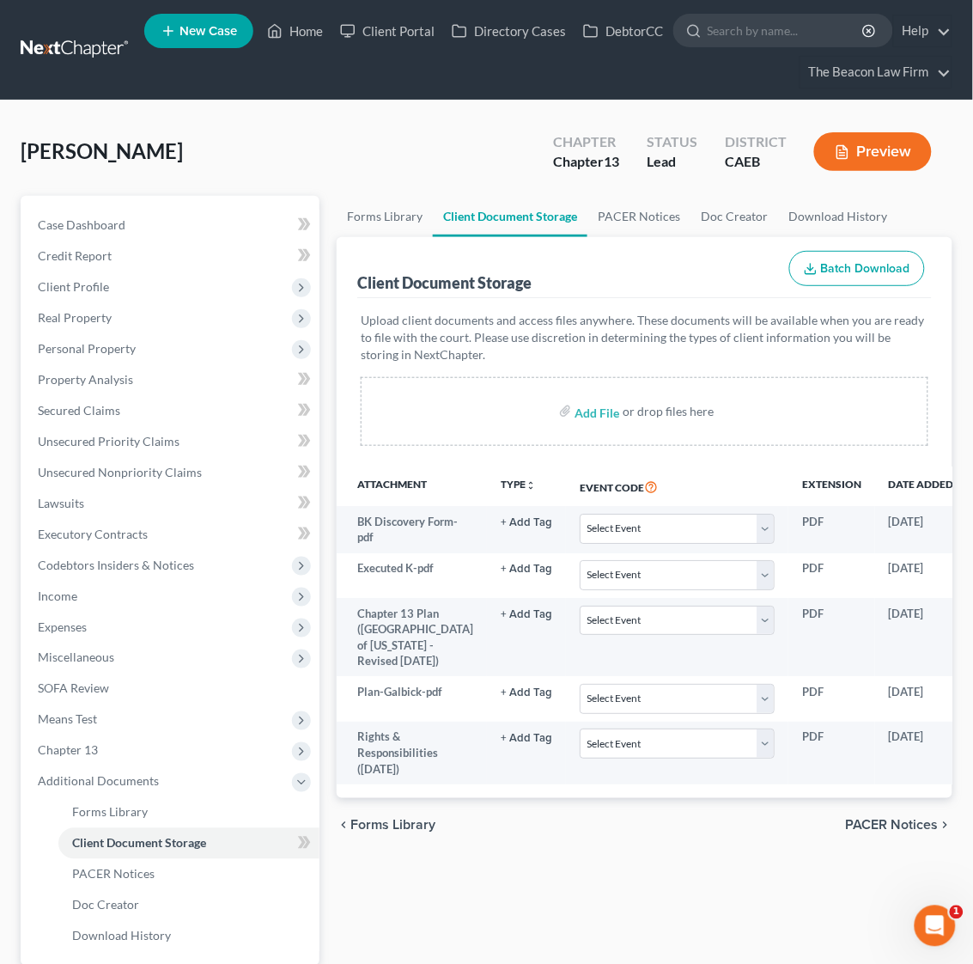
click at [70, 48] on link at bounding box center [76, 49] width 110 height 31
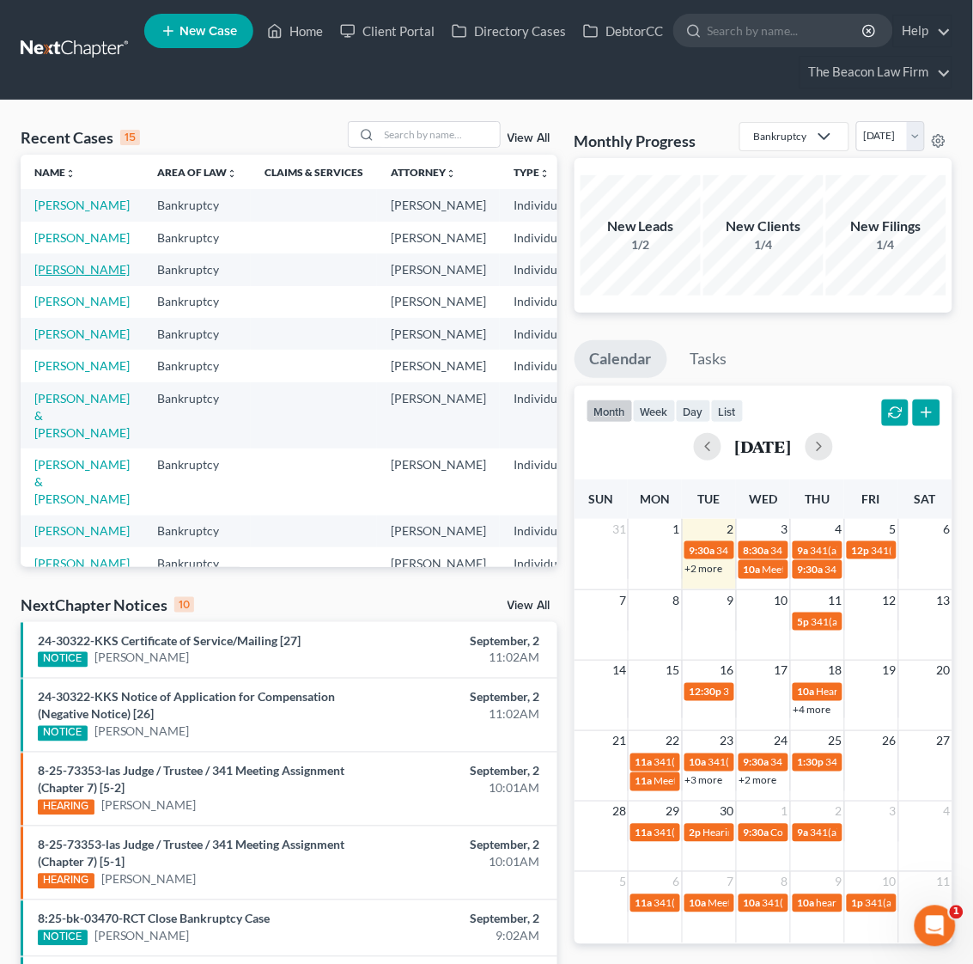
click at [71, 277] on link "[PERSON_NAME]" at bounding box center [81, 269] width 95 height 15
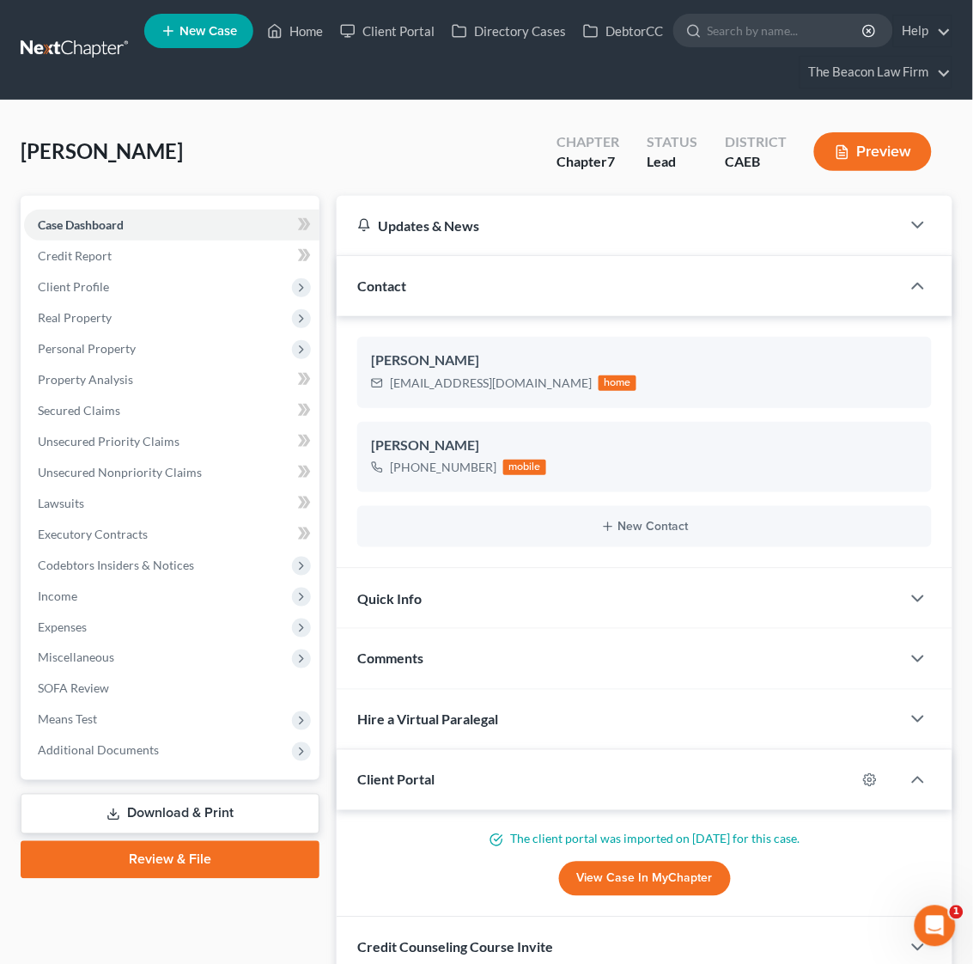
click at [293, 133] on div "Libed, Dana Upgraded Chapter Chapter 7 Status Lead District CAEB Preview" at bounding box center [487, 158] width 932 height 75
click at [70, 712] on span "Means Test" at bounding box center [67, 719] width 59 height 15
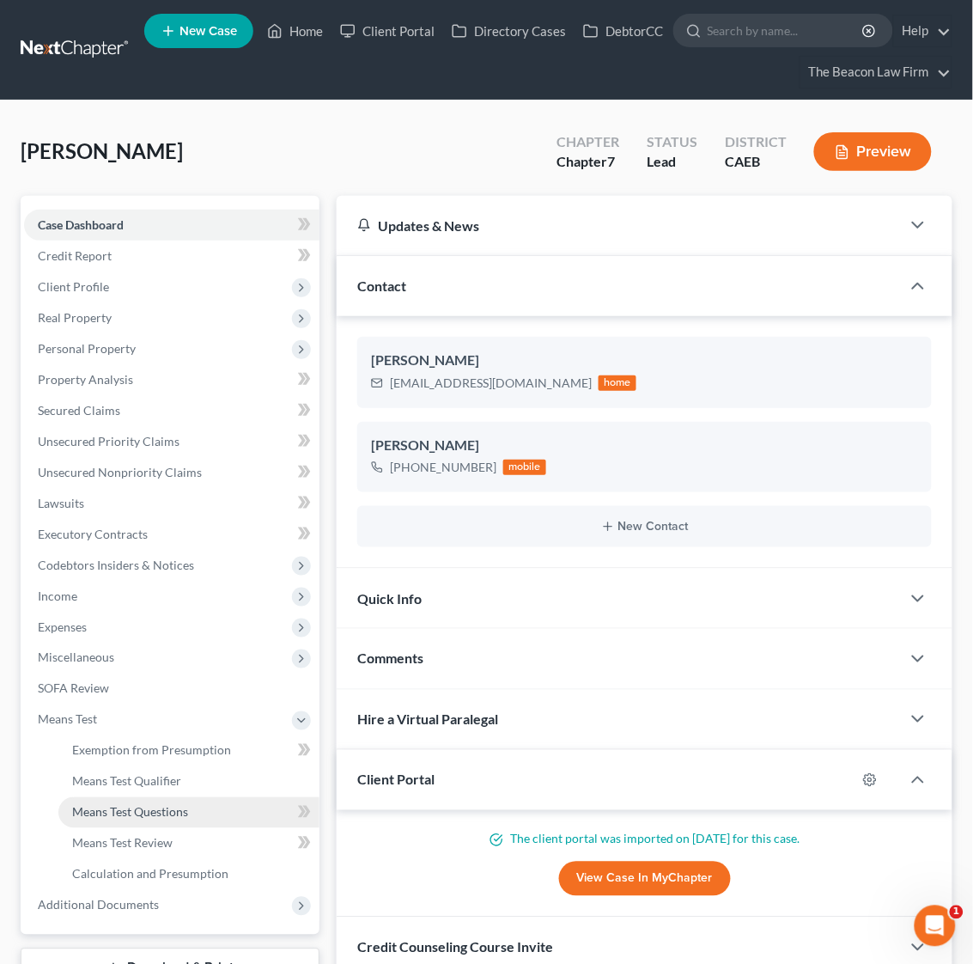
scroll to position [257, 0]
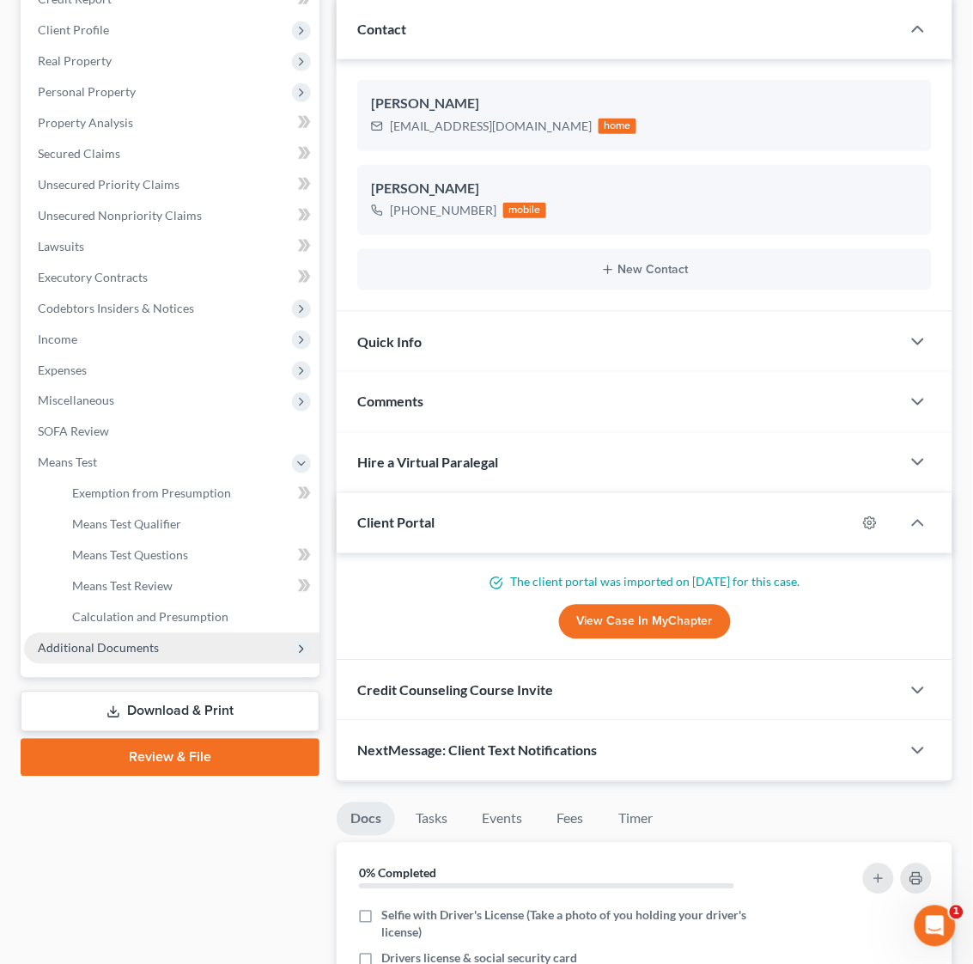
click at [100, 635] on span "Additional Documents" at bounding box center [171, 648] width 295 height 31
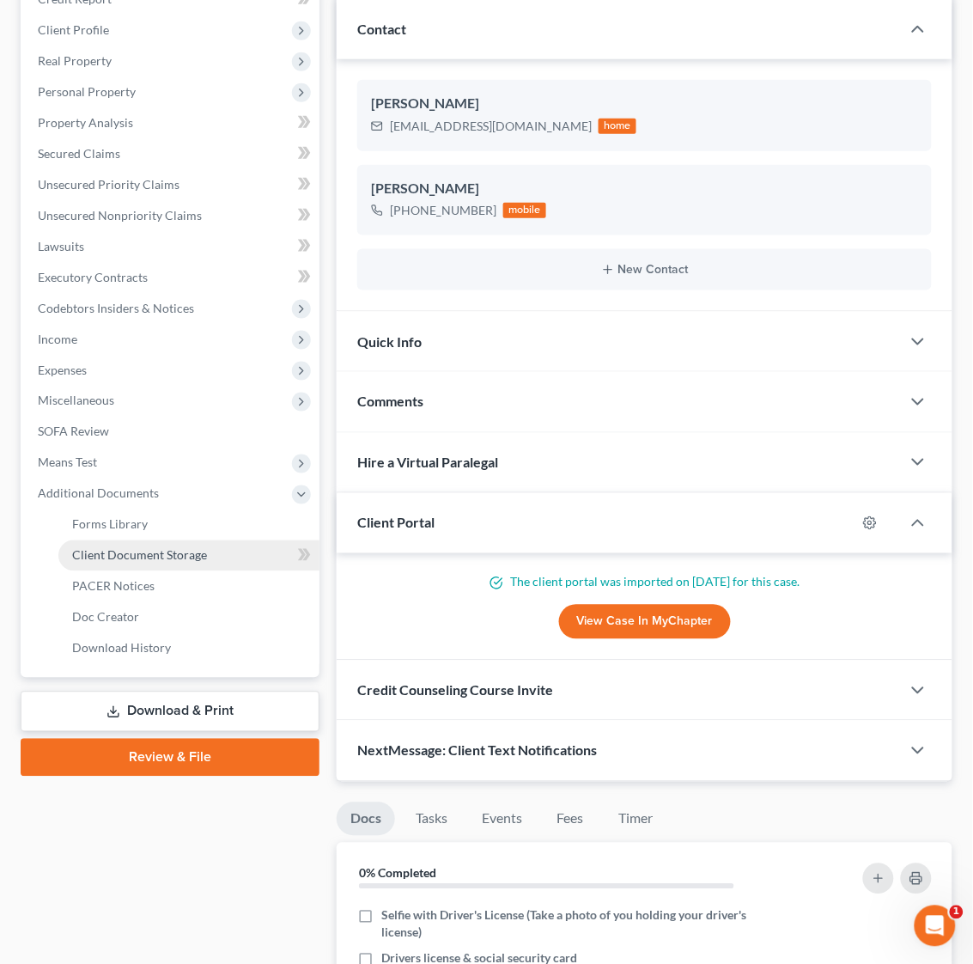
click at [168, 561] on link "Client Document Storage" at bounding box center [188, 555] width 261 height 31
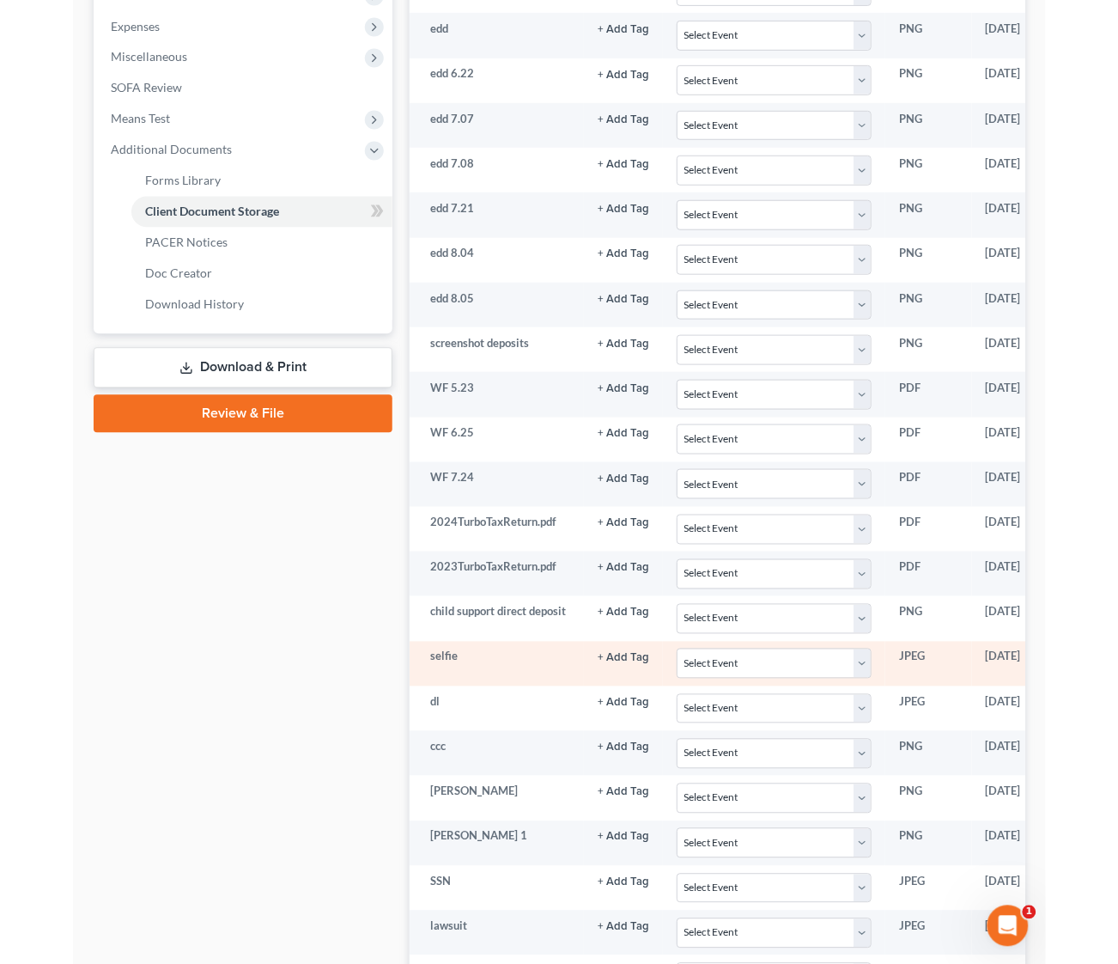
scroll to position [643, 0]
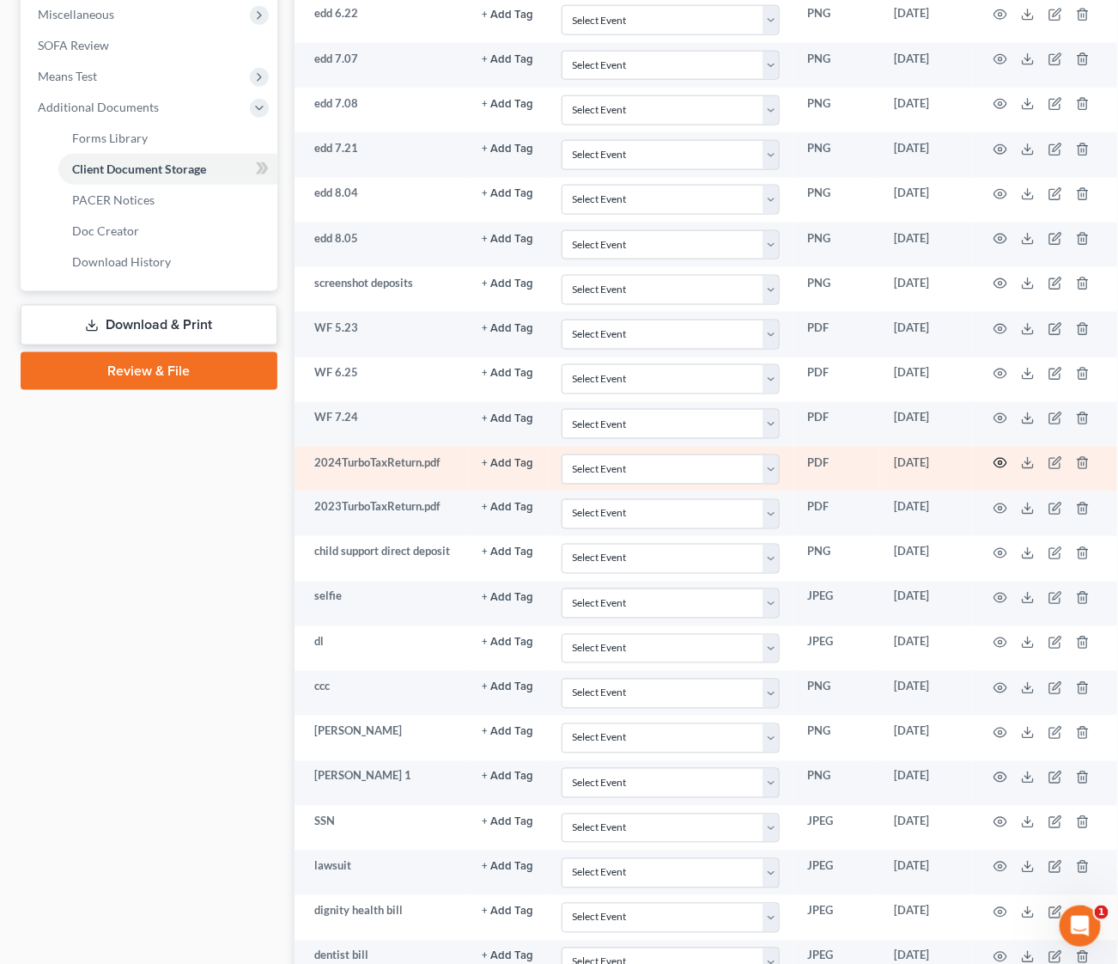
click at [992, 464] on icon "button" at bounding box center [1001, 463] width 14 height 14
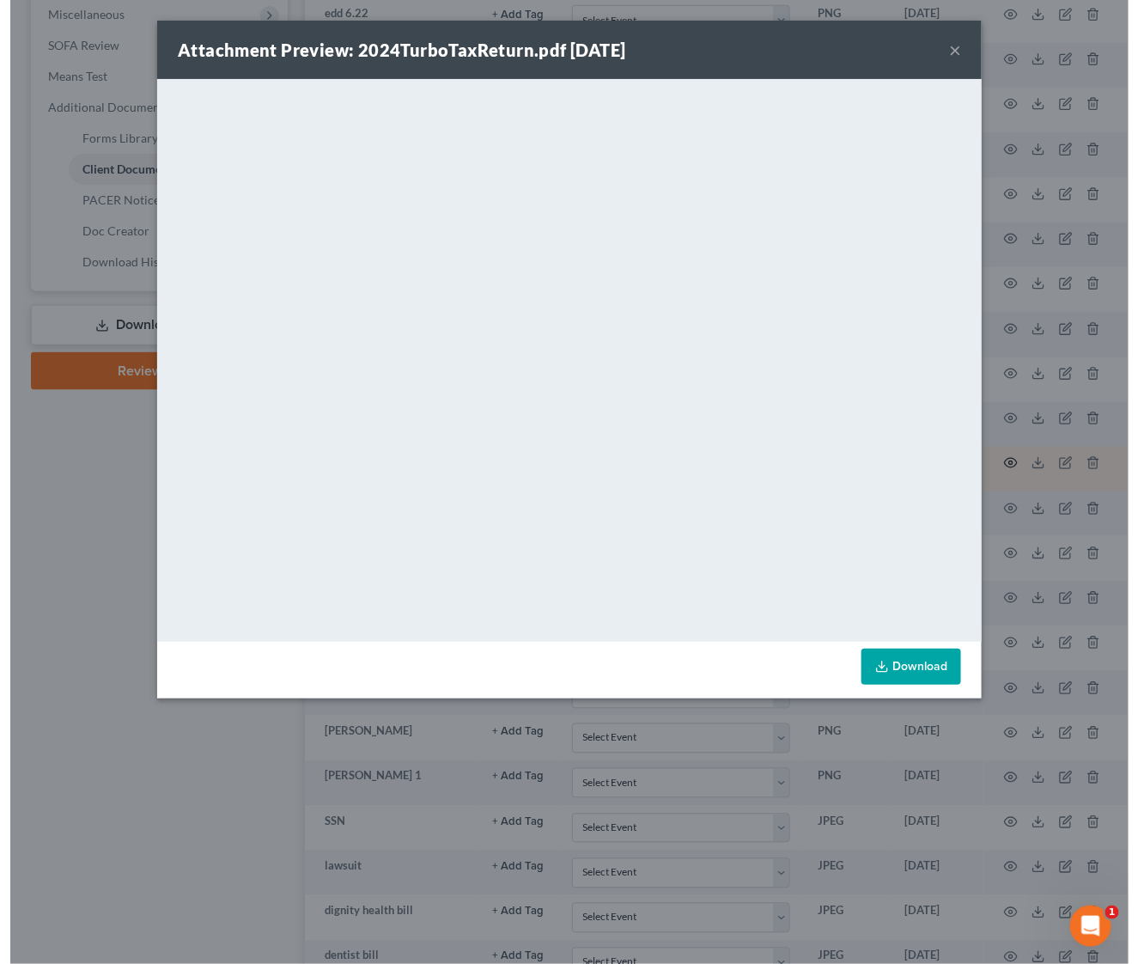
scroll to position [612, 0]
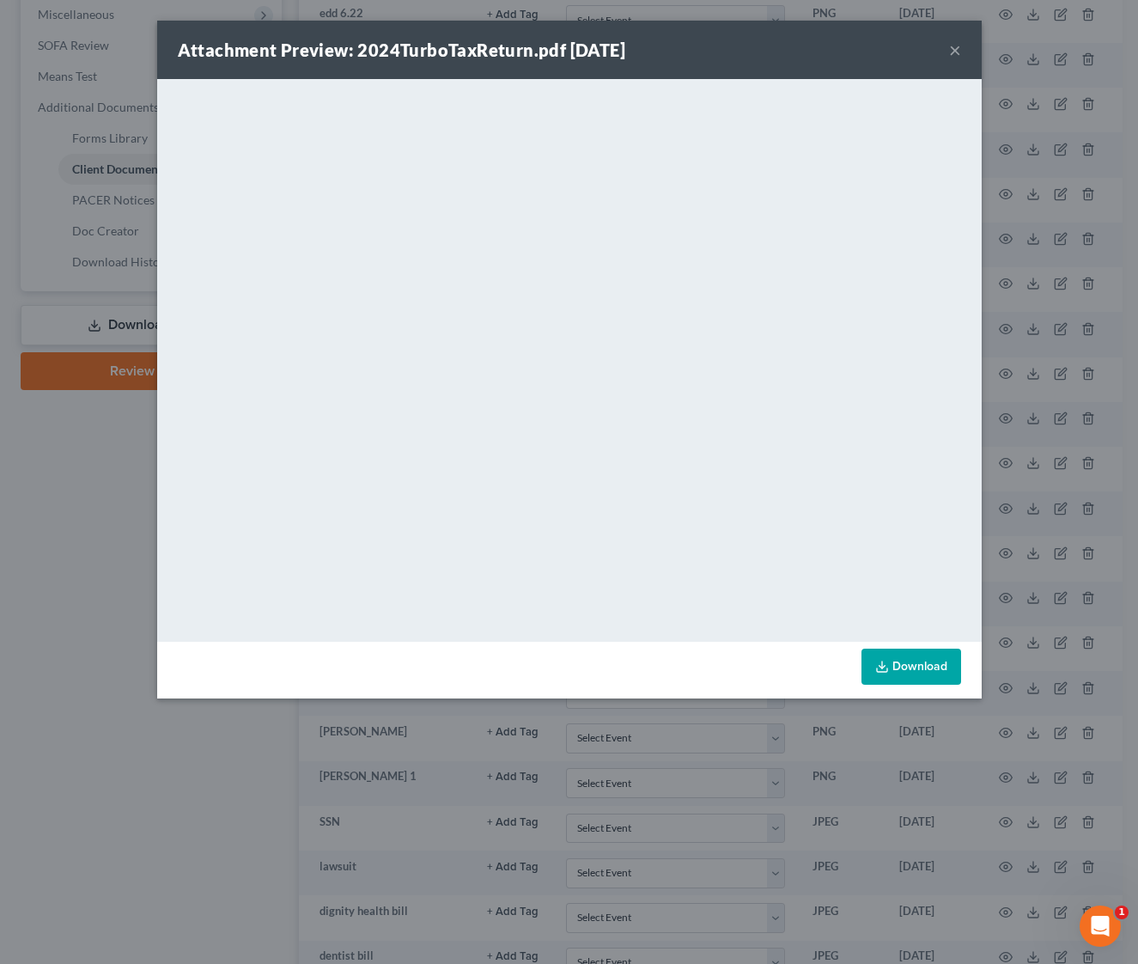
click at [91, 517] on div "Attachment Preview: 2024TurboTaxReturn.pdf 08/18/2025 × <object ng-attr-data='h…" at bounding box center [569, 482] width 1138 height 964
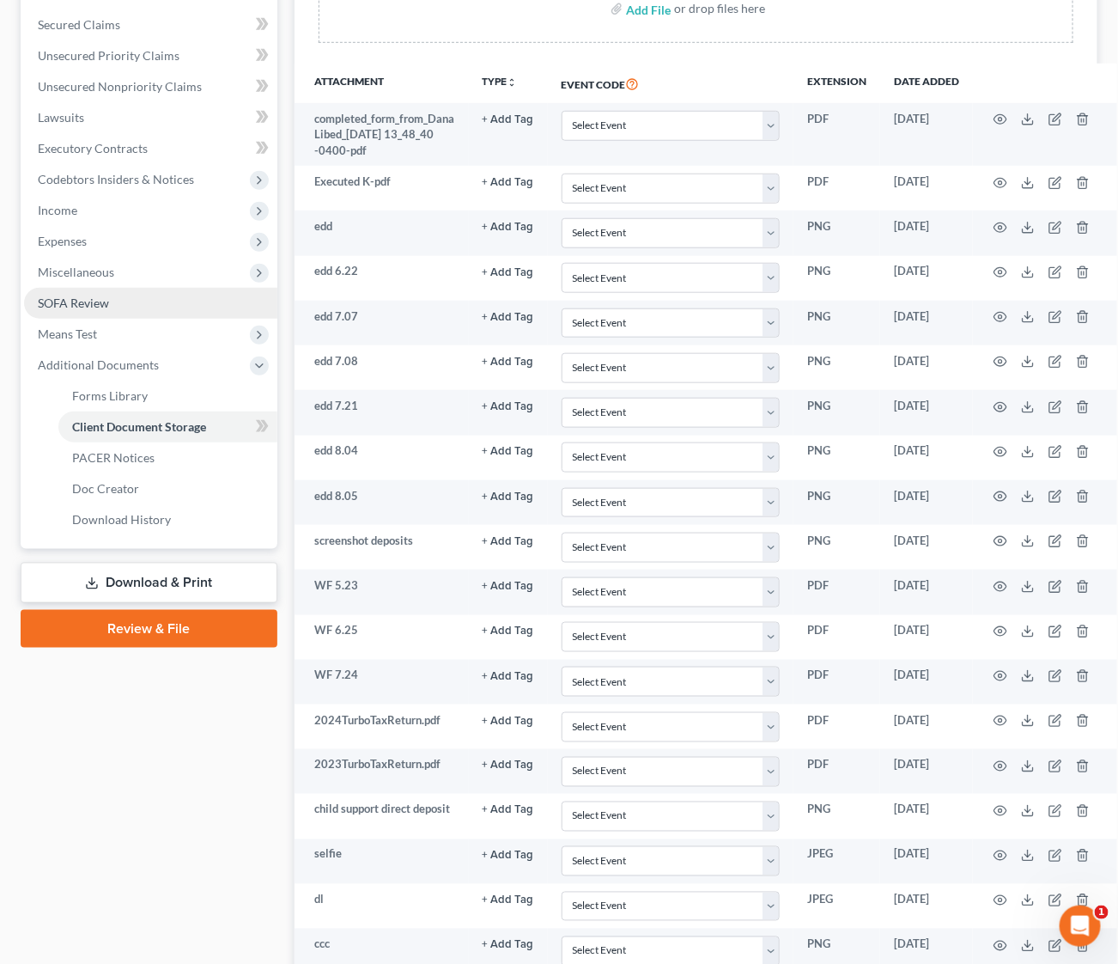
scroll to position [257, 0]
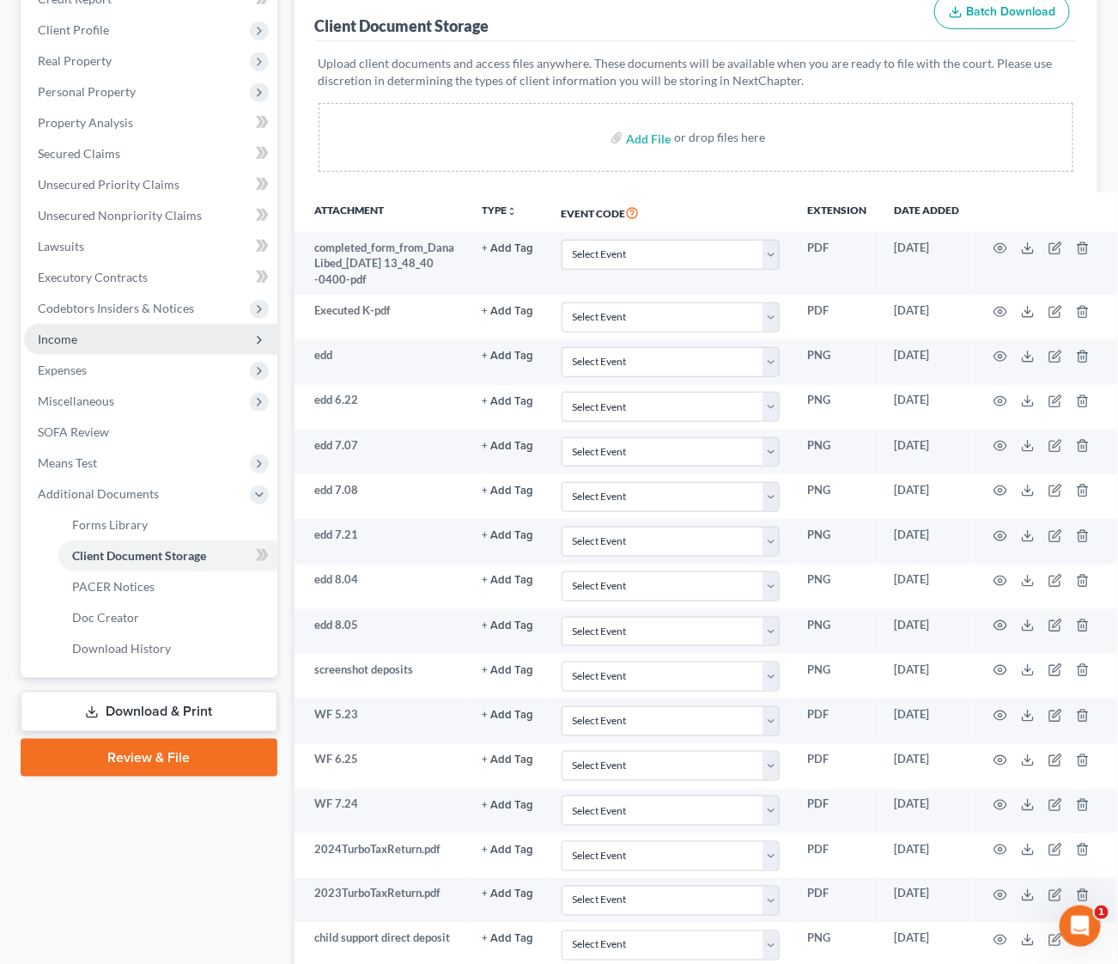
click at [82, 334] on span "Income" at bounding box center [150, 339] width 253 height 31
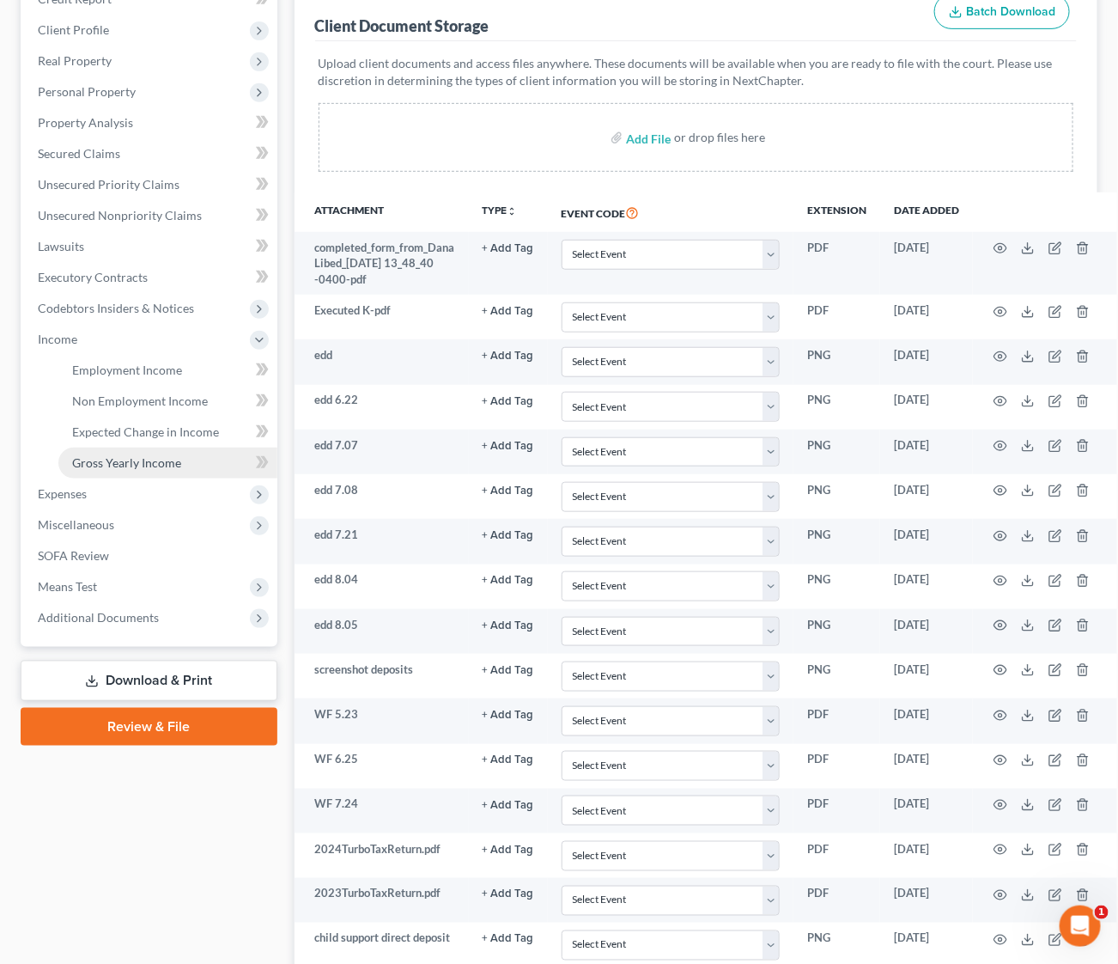
click at [134, 458] on span "Gross Yearly Income" at bounding box center [126, 462] width 109 height 15
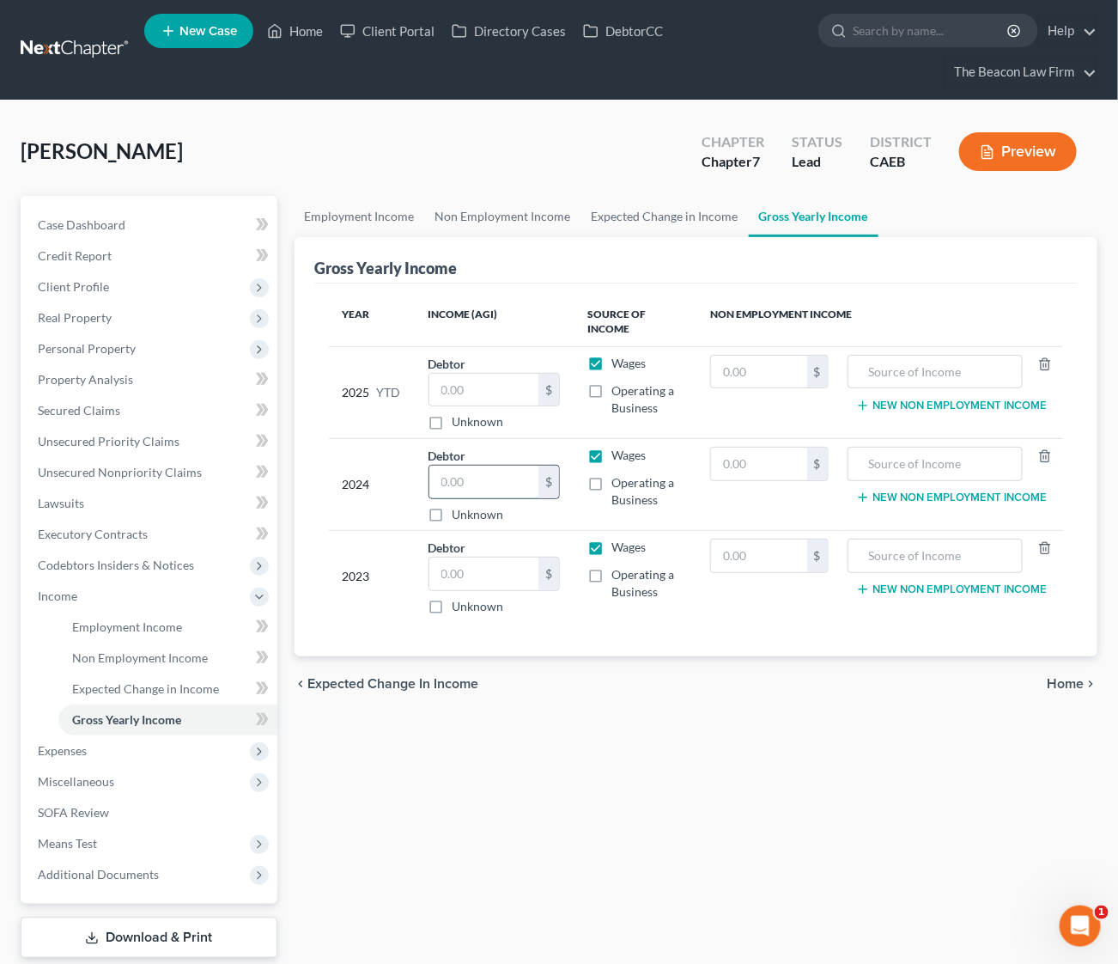
click at [456, 477] on input "text" at bounding box center [483, 481] width 109 height 33
type input "101,455"
click at [538, 297] on th "Income (AGI)" at bounding box center [494, 322] width 159 height 50
drag, startPoint x: 626, startPoint y: 814, endPoint x: 621, endPoint y: 836, distance: 22.1
click at [626, 814] on div "Employment Income Non Employment Income Expected Change in Income Gross Yearly …" at bounding box center [696, 599] width 821 height 806
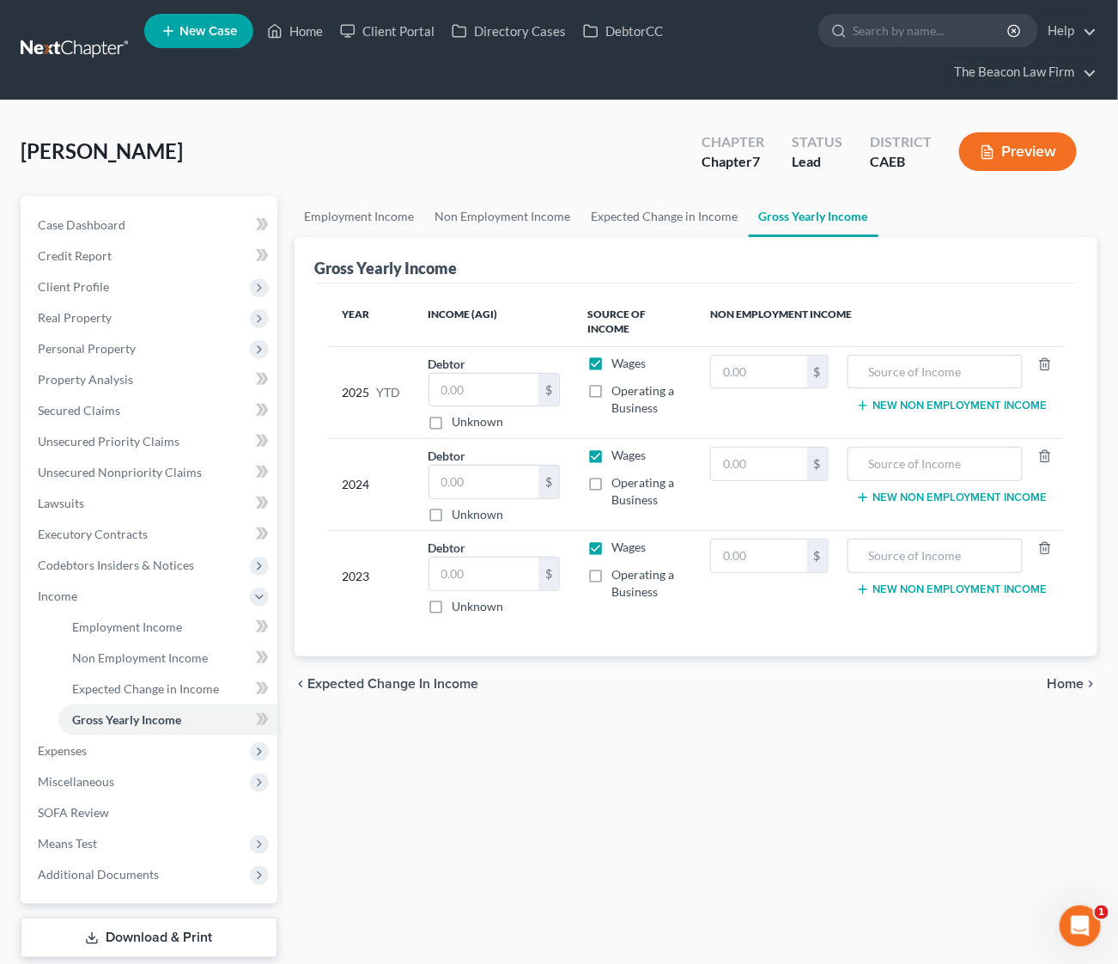
click at [677, 48] on ul "New Case Home Client Portal Directory Cases DebtorCC - No Result - See all resu…" at bounding box center [620, 50] width 953 height 82
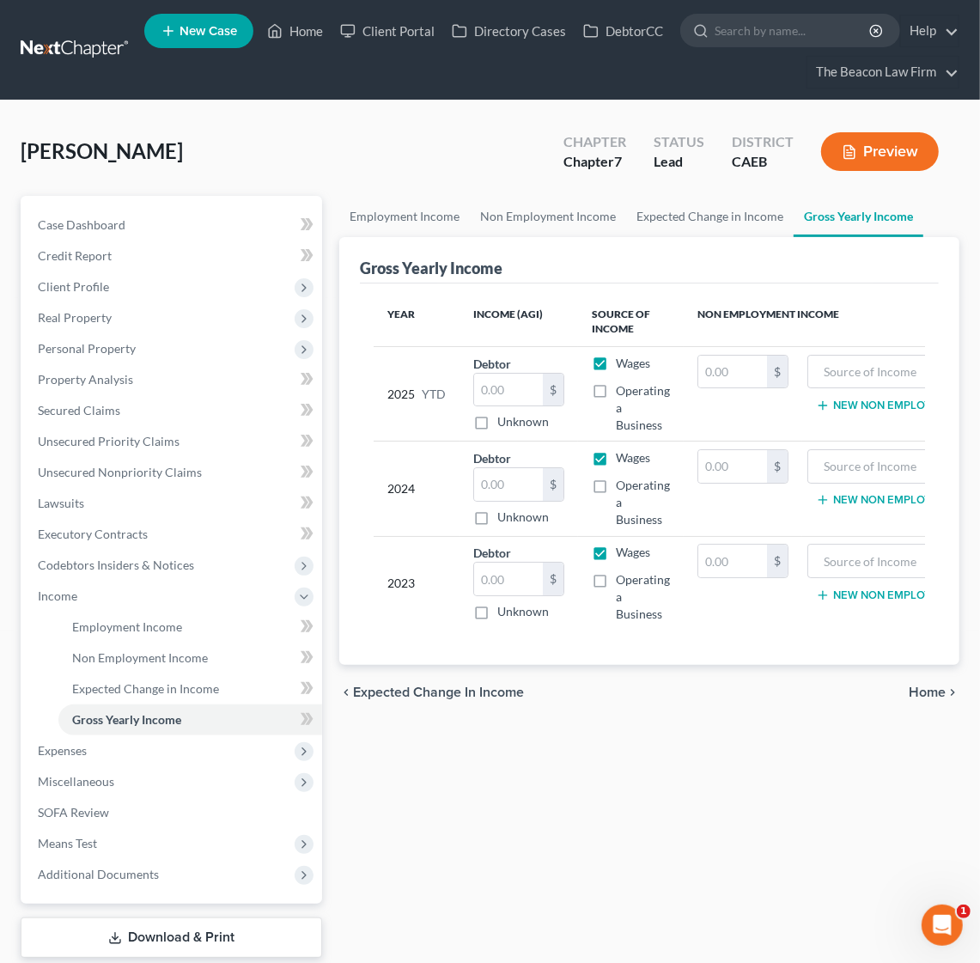
click at [598, 769] on div "Employment Income Non Employment Income Expected Change in Income Gross Yearly …" at bounding box center [649, 599] width 637 height 806
click at [114, 880] on span "Additional Documents" at bounding box center [173, 874] width 298 height 31
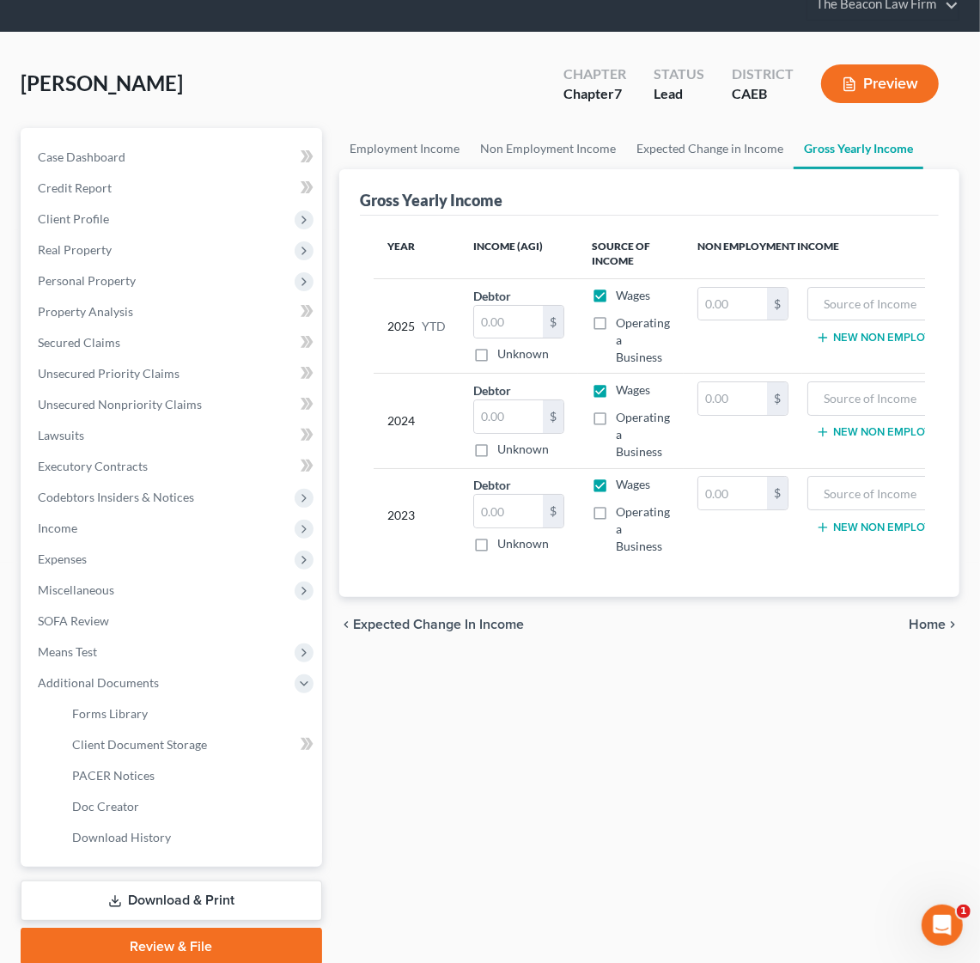
scroll to position [134, 0]
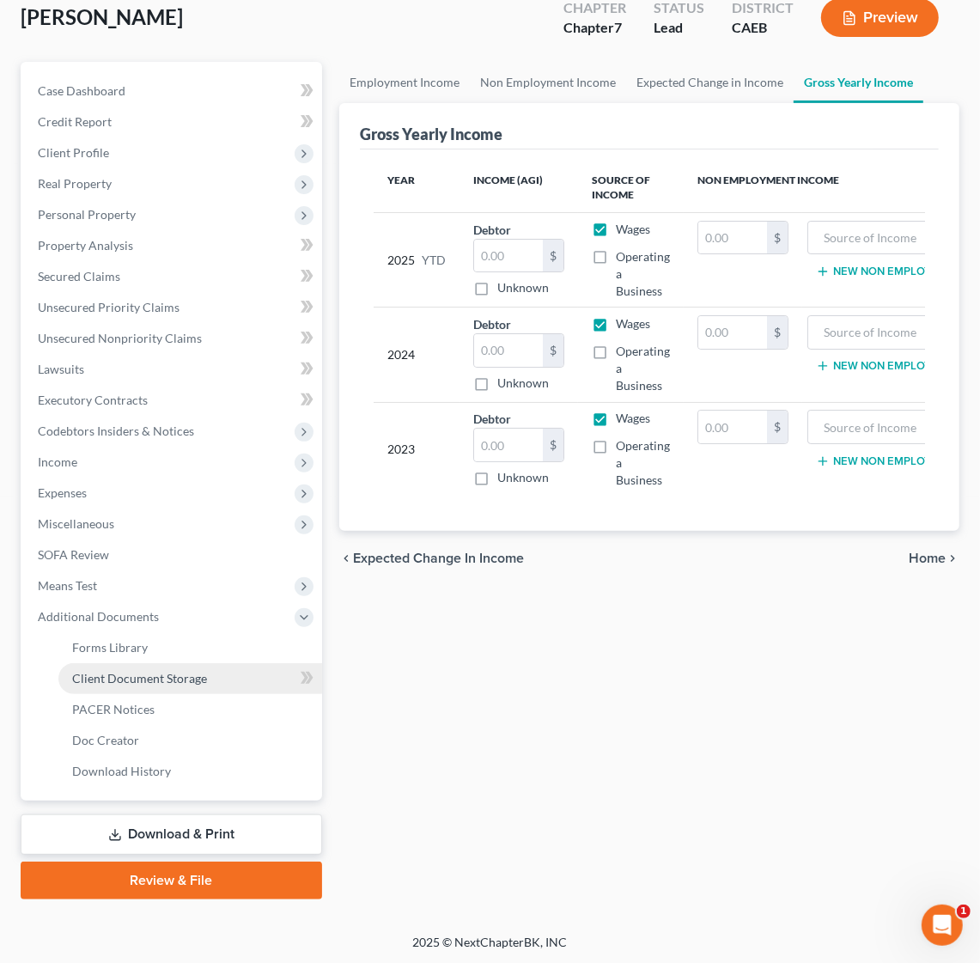
click at [179, 684] on link "Client Document Storage" at bounding box center [190, 678] width 264 height 31
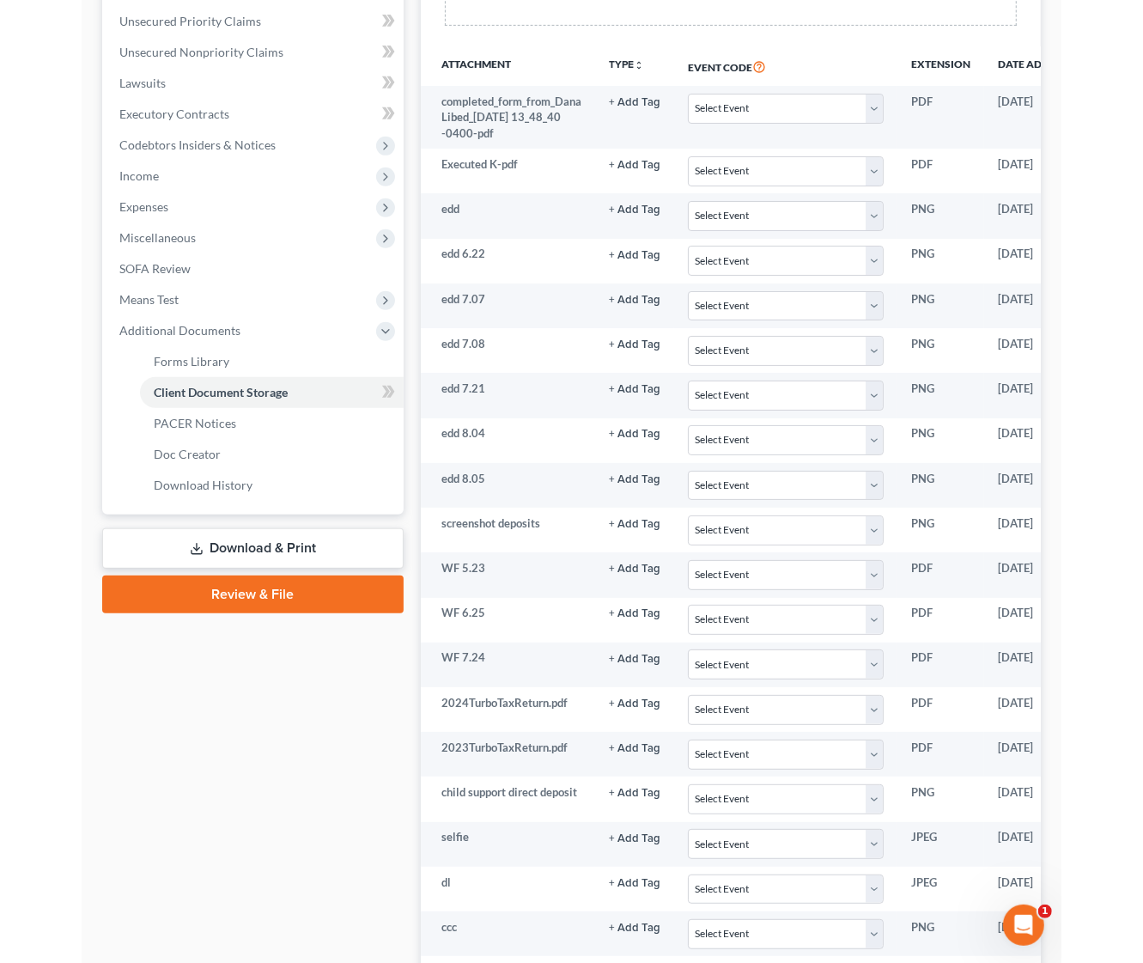
scroll to position [389, 0]
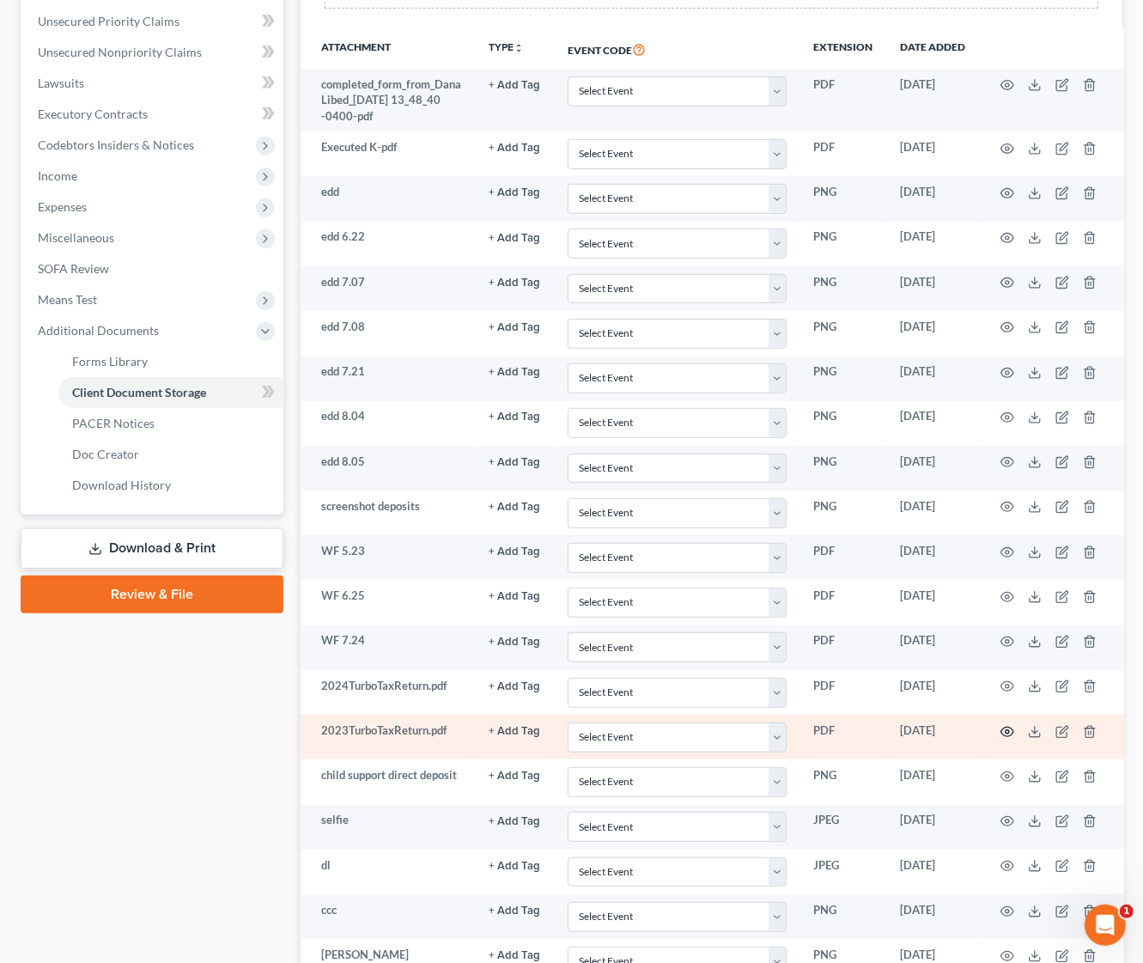
click at [1003, 737] on icon "button" at bounding box center [1007, 732] width 14 height 14
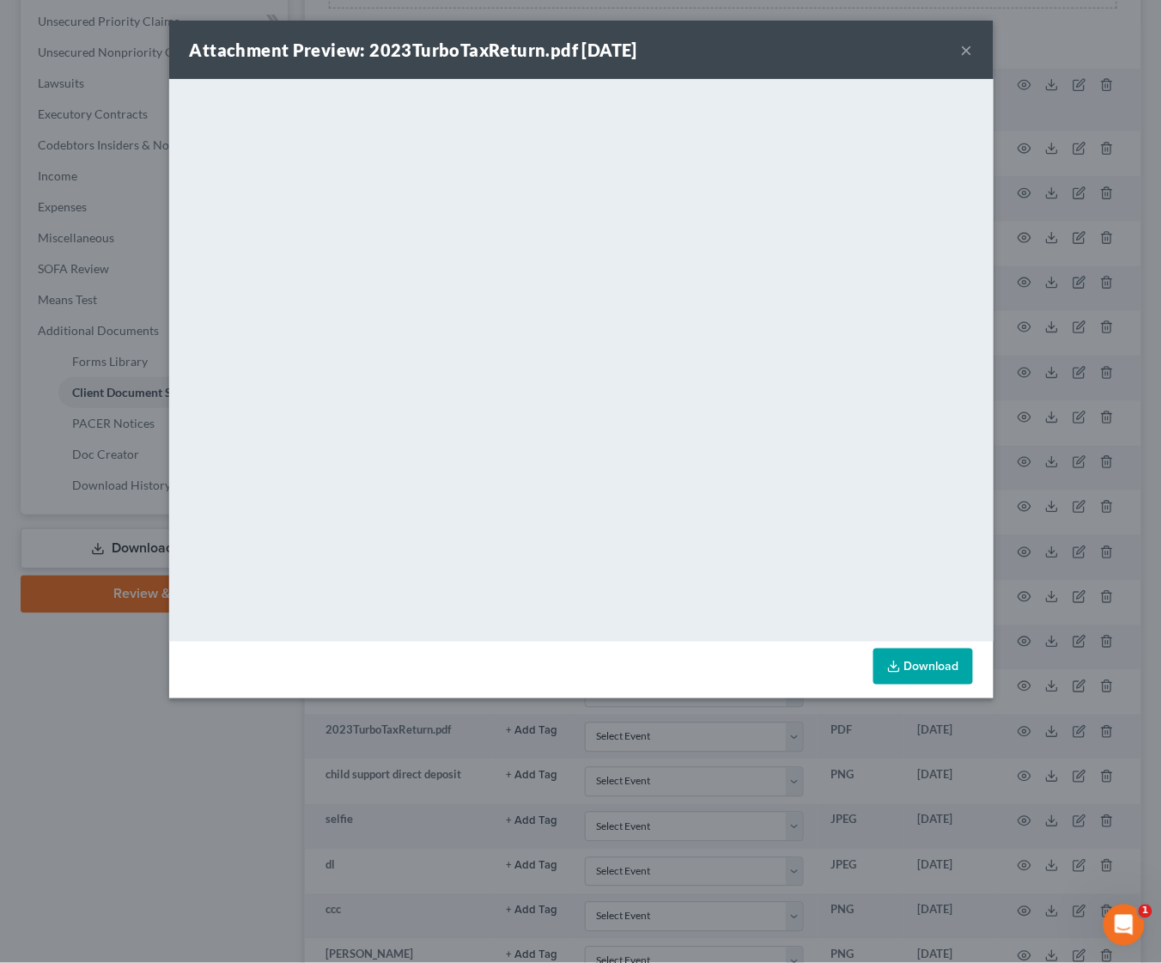
drag, startPoint x: 967, startPoint y: 46, endPoint x: 915, endPoint y: 52, distance: 51.8
click at [964, 46] on button "×" at bounding box center [967, 50] width 12 height 21
